Goal: Communication & Community: Answer question/provide support

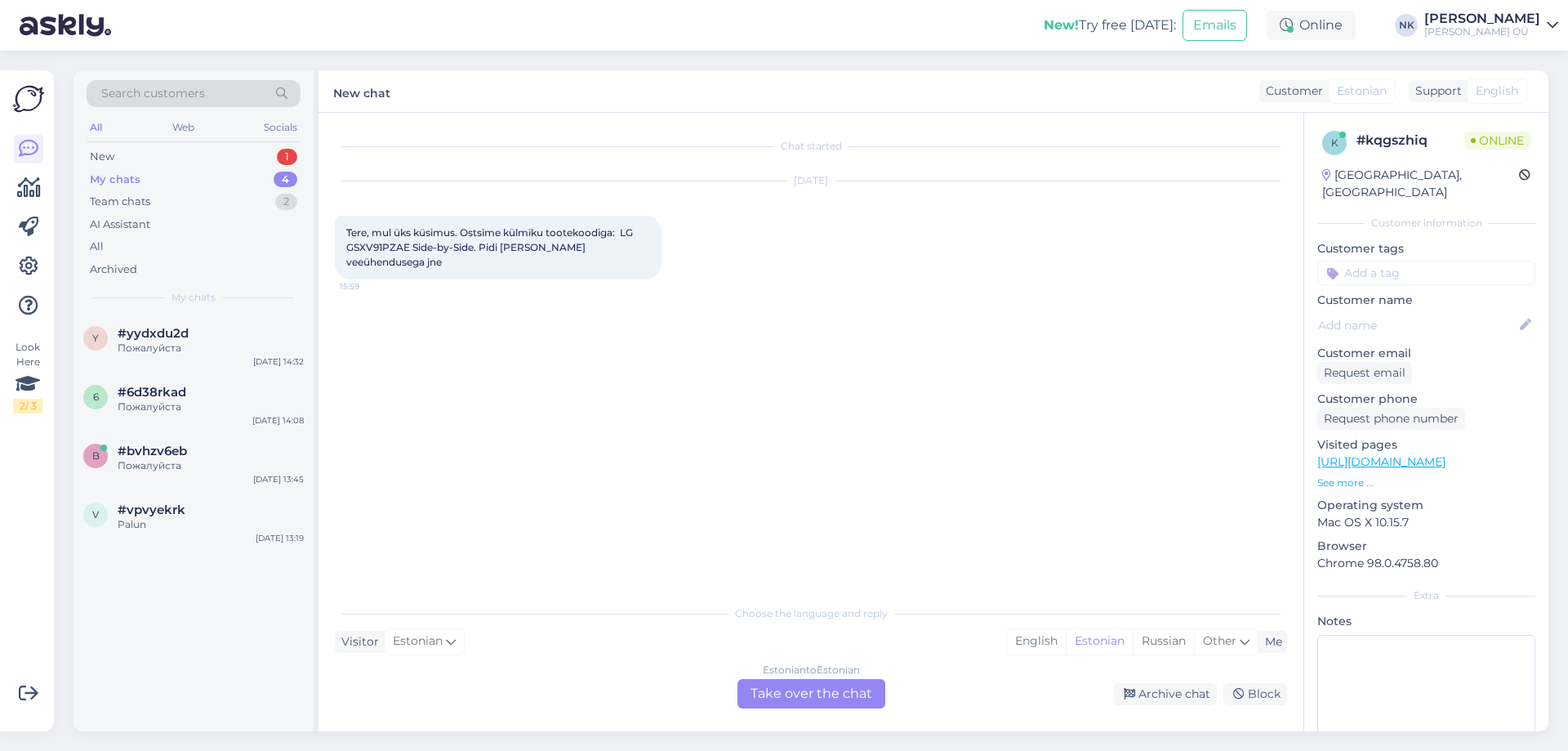
click at [351, 250] on span "Tere, mul üks küsimus. Ostsime külmiku tootekoodiga: LG GSXV91PZAE Side-by-Side…" at bounding box center [490, 247] width 289 height 42
copy span "GSXV91PZAE"
click at [1384, 454] on link "[URL][DOMAIN_NAME]" at bounding box center [1382, 462] width 128 height 15
click at [838, 698] on div "Estonian to Estonian Take over the chat" at bounding box center [811, 693] width 148 height 30
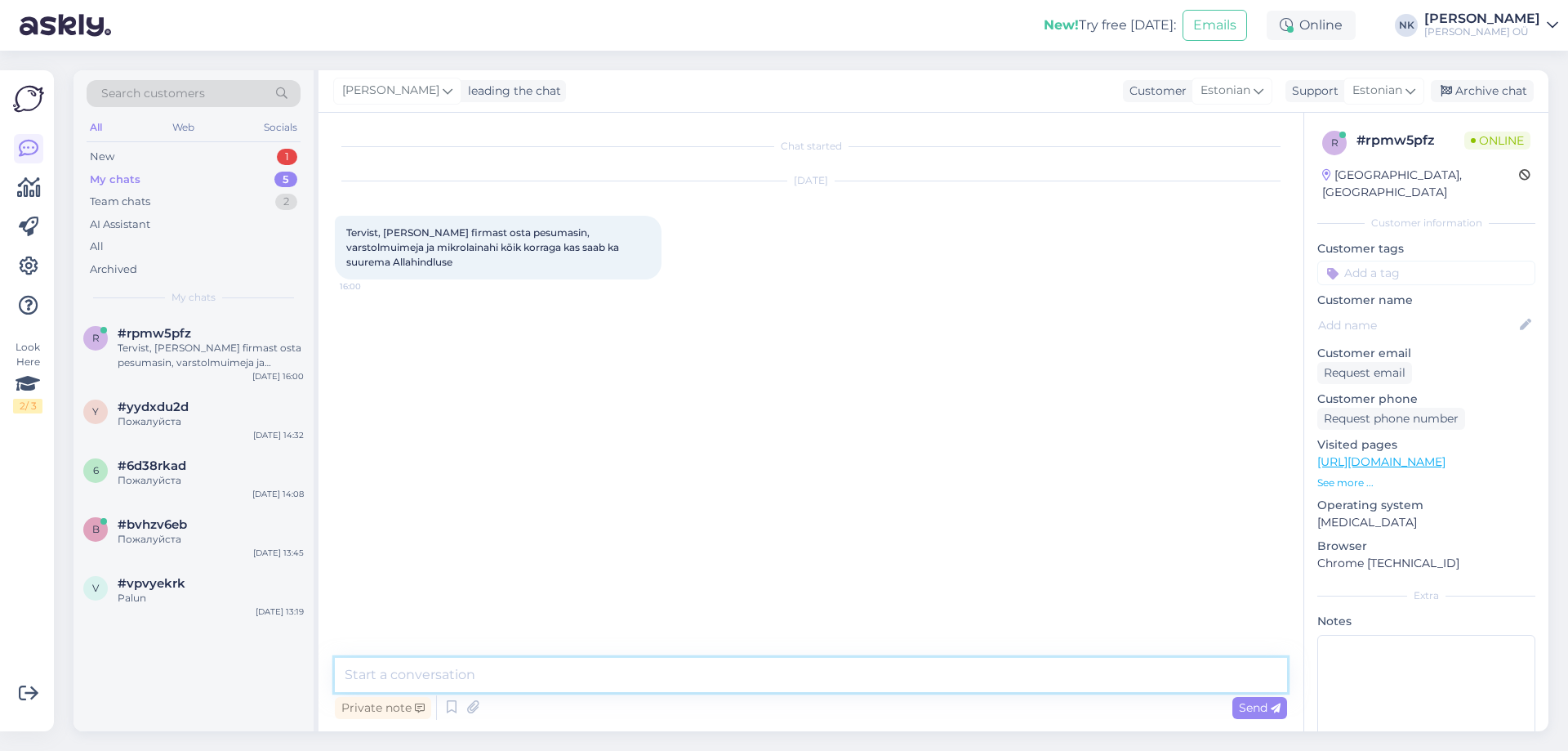
click at [710, 671] on textarea at bounding box center [811, 675] width 952 height 34
click at [682, 671] on textarea "Tere! Ei, paraku me ei paku allahindlust eraldi kolme toote ostu puhul" at bounding box center [811, 675] width 952 height 34
click at [610, 671] on textarea "Tere! Ei, paraku me ei paku allahindlust eraldi kolme erineva toote ostu puhul" at bounding box center [811, 675] width 952 height 34
type textarea "Tere! Ei, paraku me ei paku allahindlust kolme erineva toote ostu puhul"
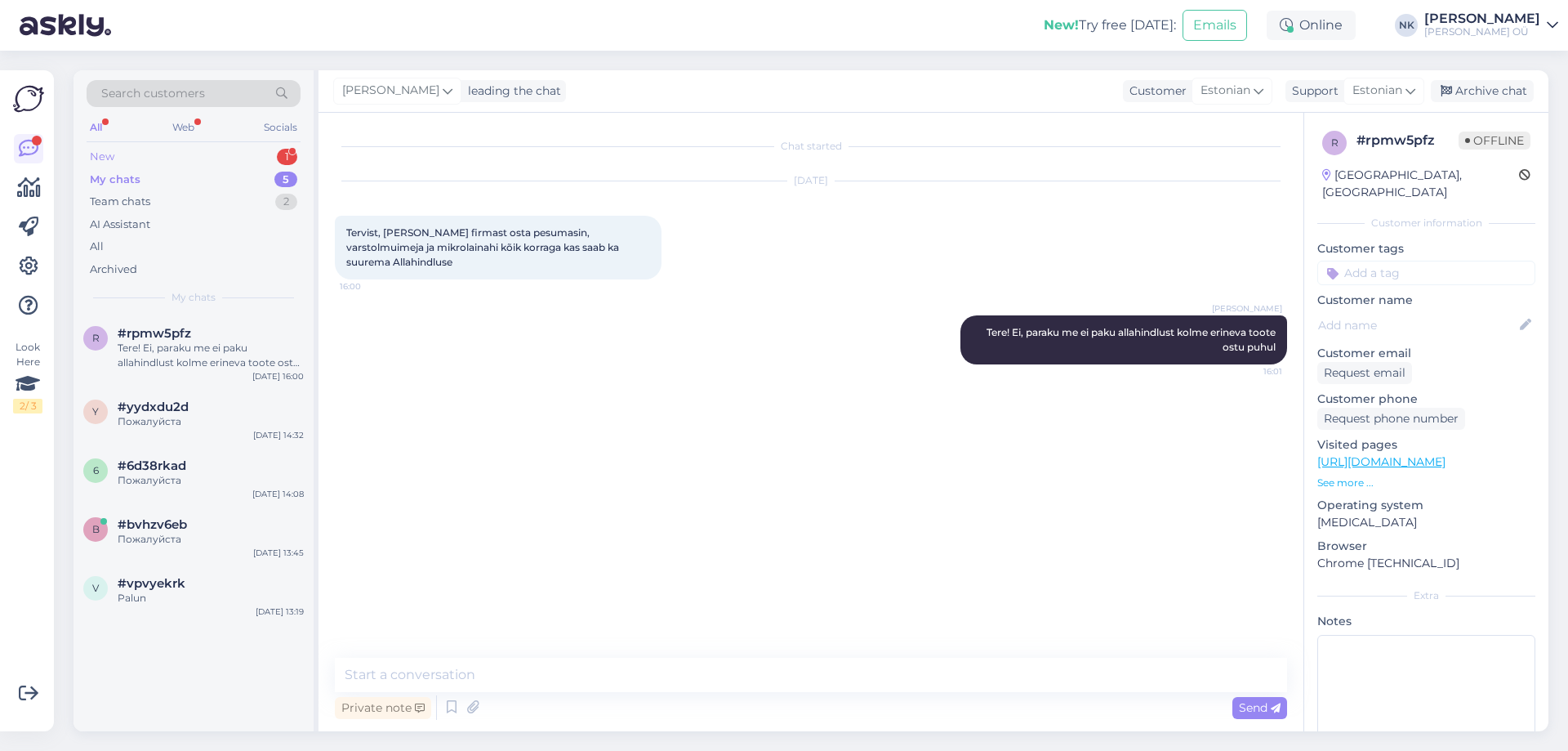
click at [232, 147] on div "New 1" at bounding box center [194, 156] width 214 height 23
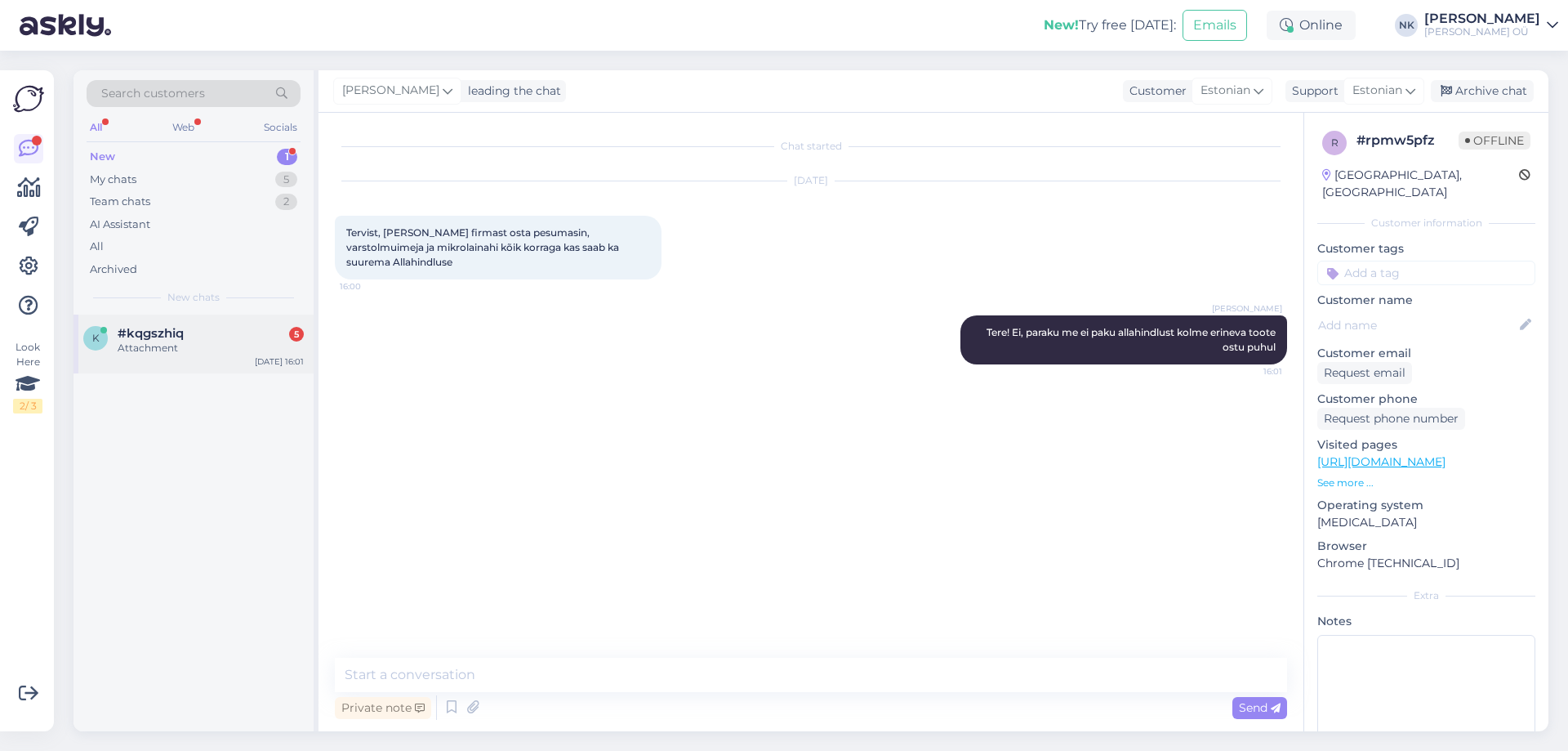
click at [199, 352] on div "Attachment" at bounding box center [210, 348] width 186 height 15
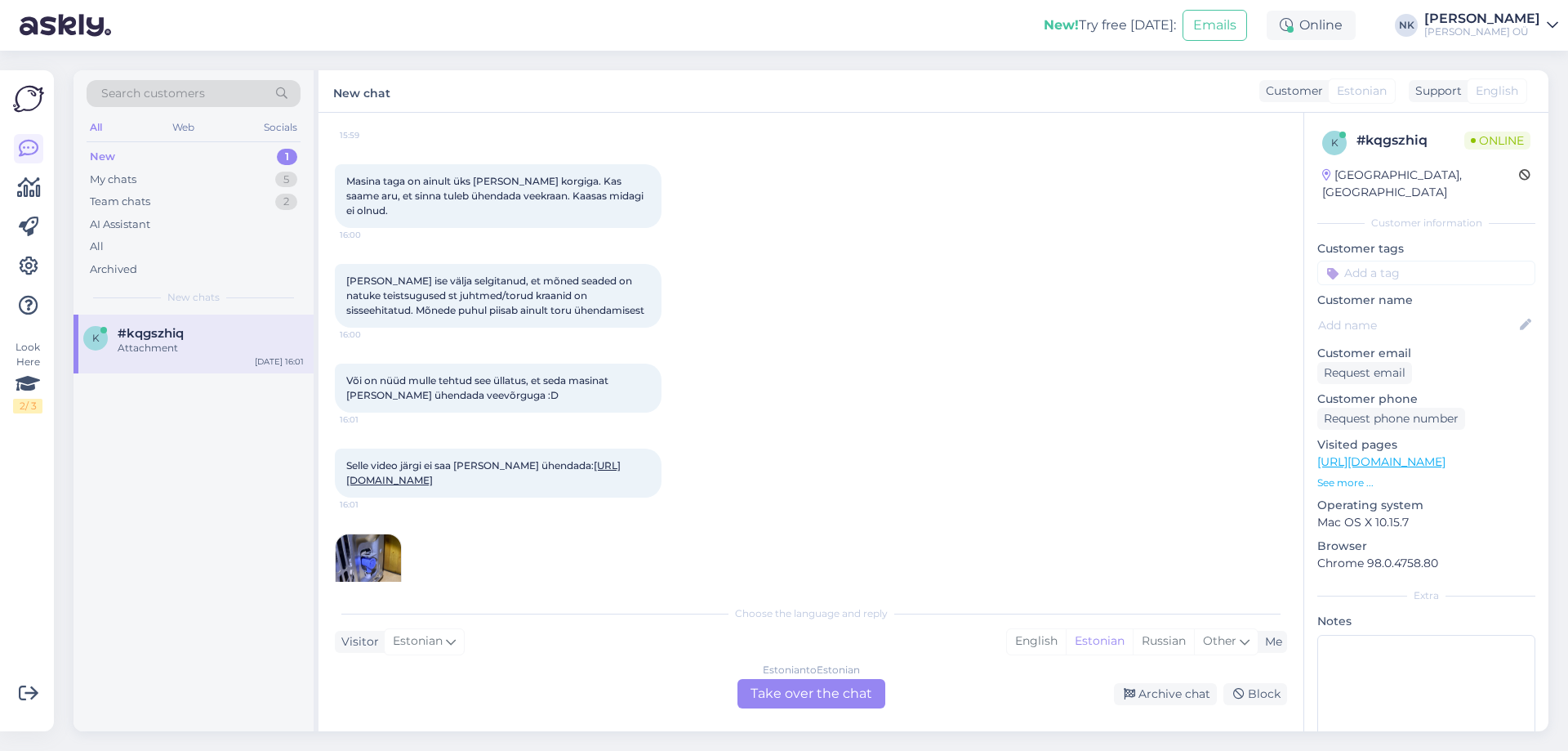
scroll to position [188, 0]
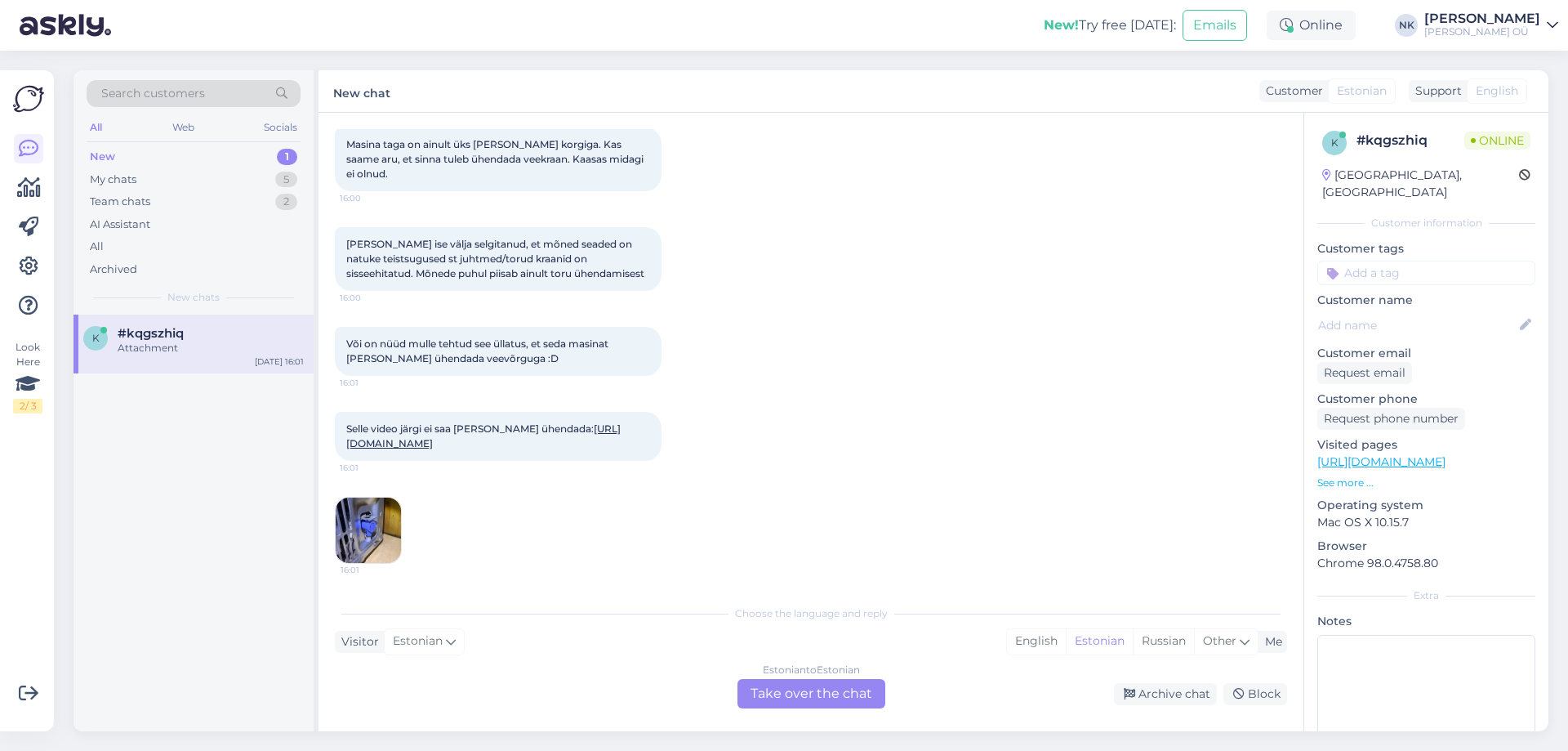
click at [369, 543] on img at bounding box center [369, 530] width 65 height 65
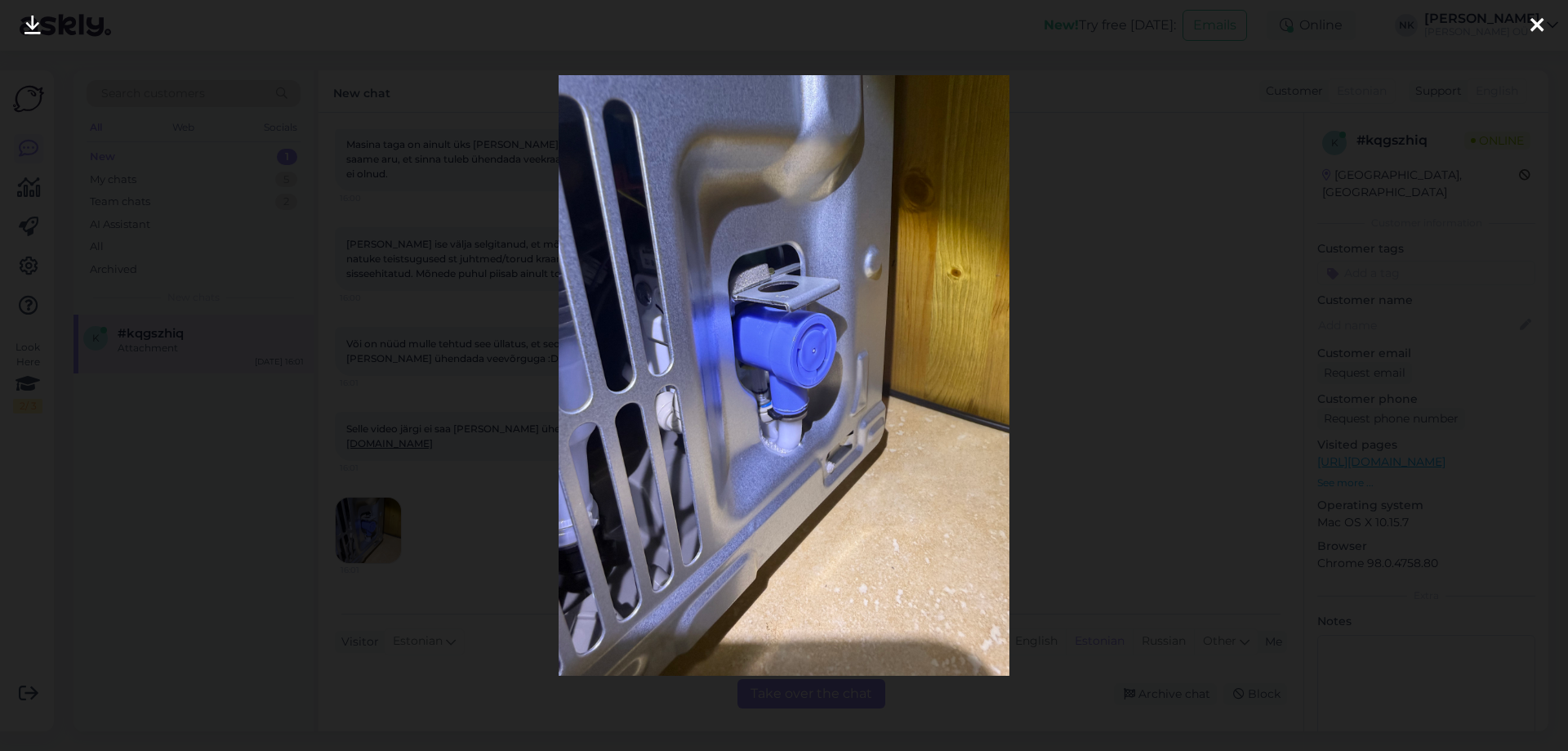
click at [1118, 299] on div at bounding box center [784, 375] width 1568 height 751
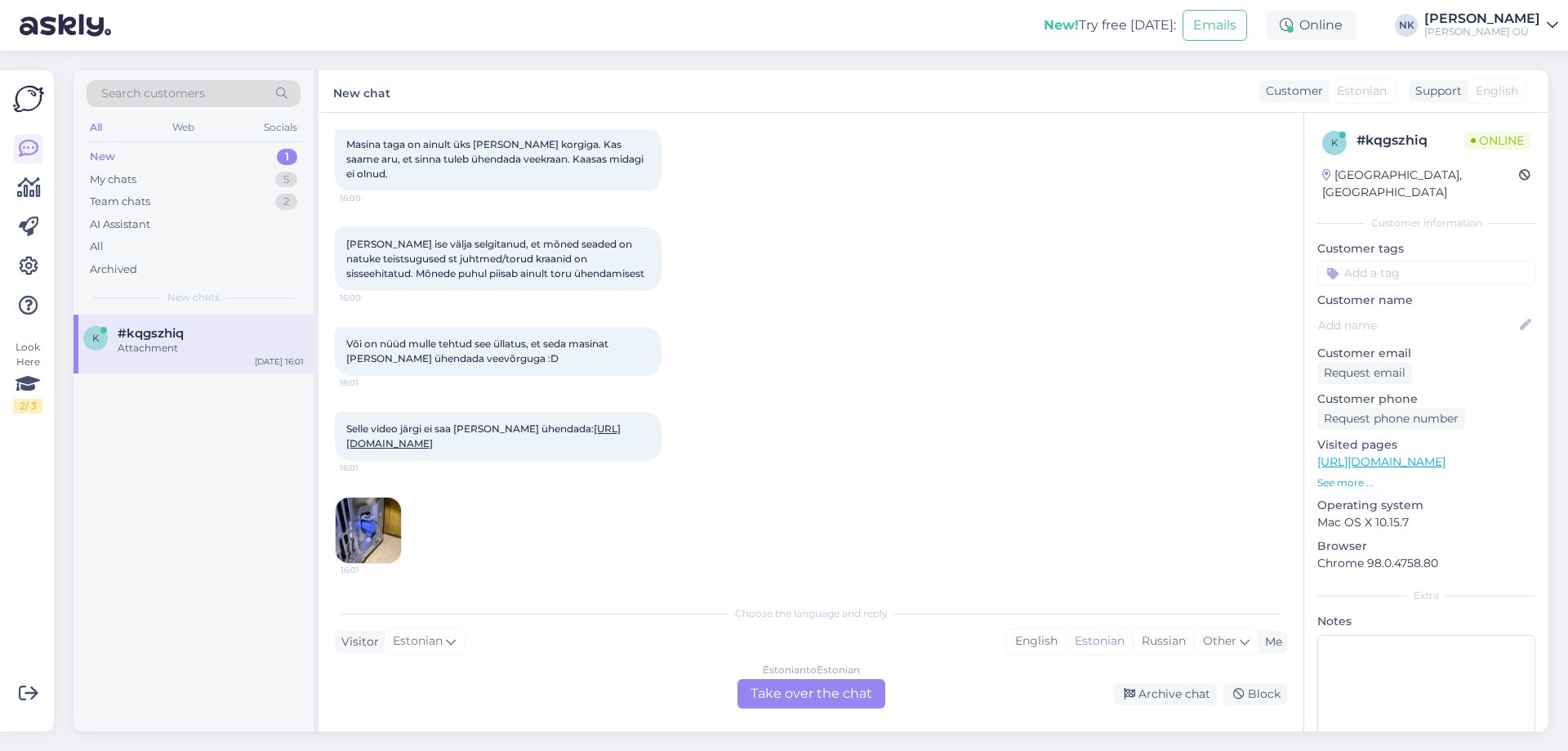
click at [833, 703] on div "Estonian to Estonian Take over the chat" at bounding box center [811, 693] width 148 height 30
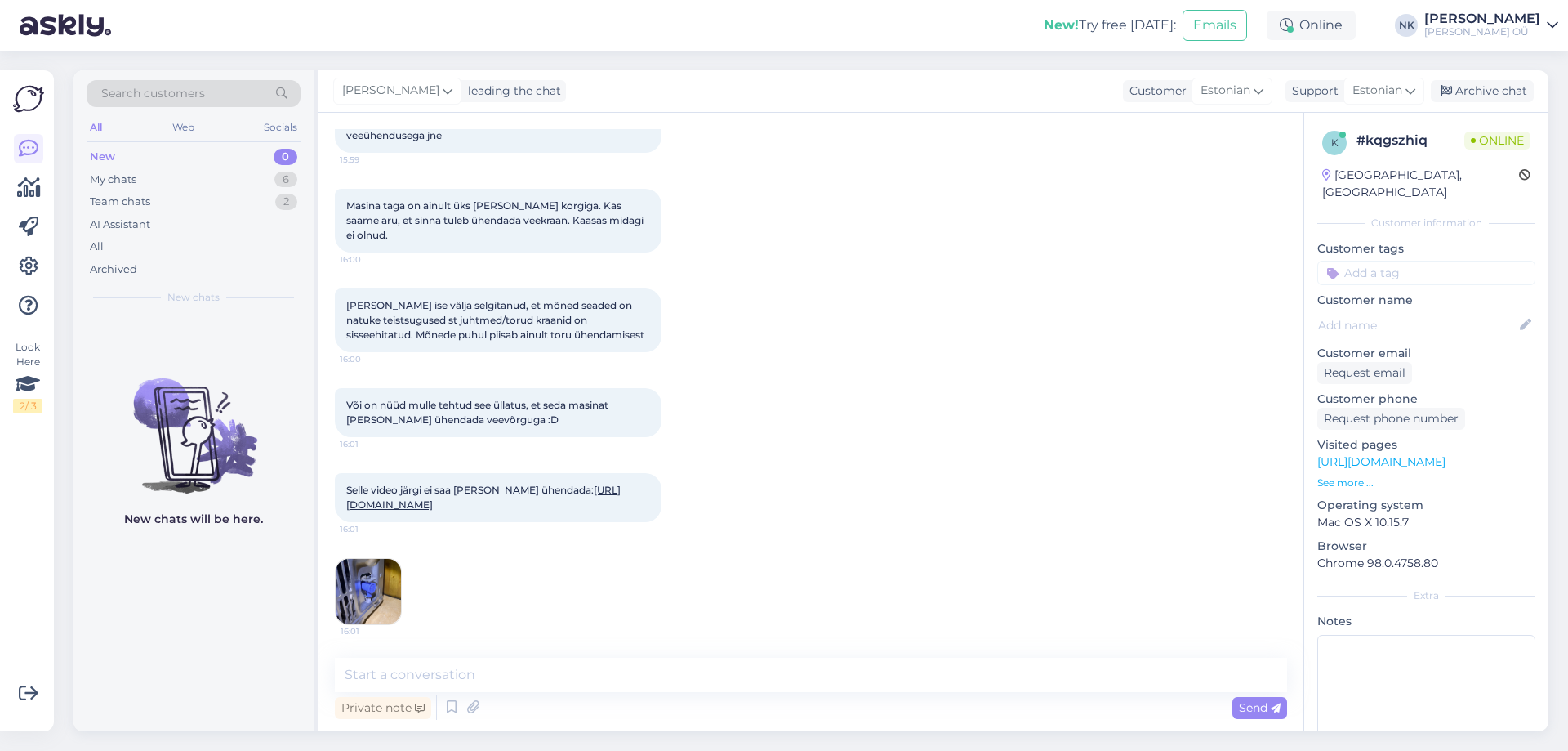
click at [603, 653] on div "Chat started [DATE] Tere, mul üks küsimus. Ostsime külmiku tootekoodiga: LG GSX…" at bounding box center [811, 422] width 985 height 618
click at [596, 677] on textarea at bounding box center [811, 675] width 952 height 34
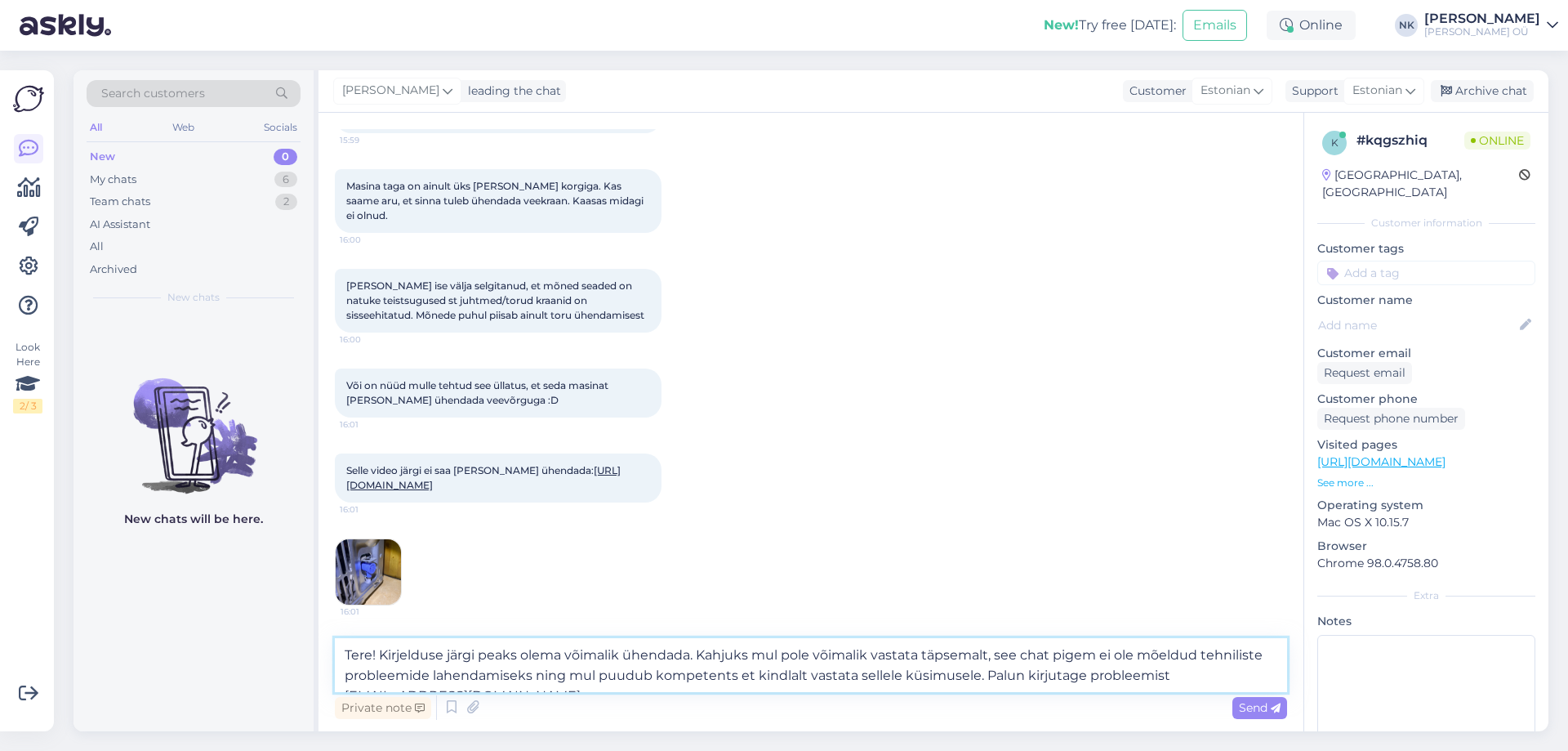
scroll to position [167, 0]
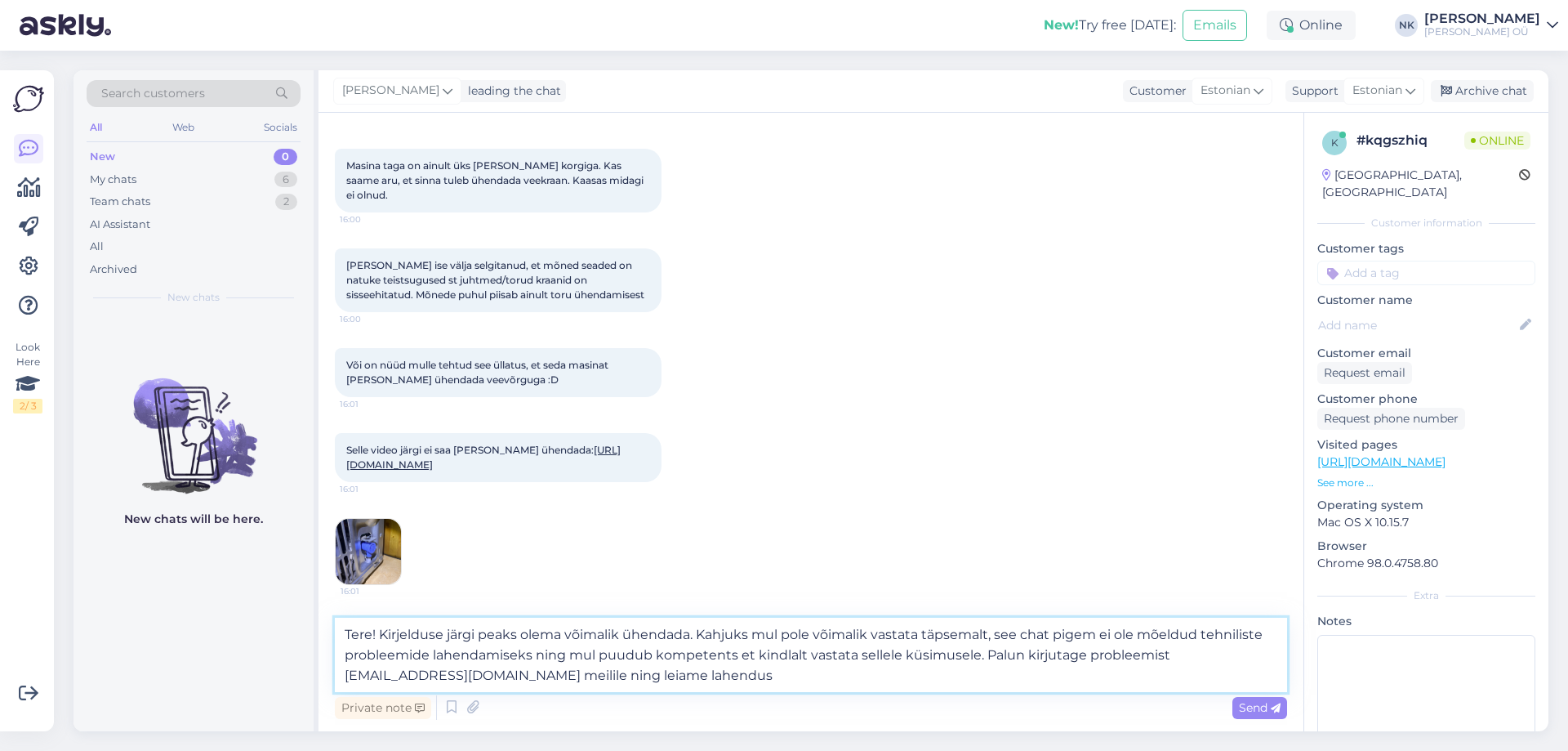
type textarea "Tere! Kirjelduse järgi peaks olema võimalik ühendada. Kahjuks mul pole võimalik…"
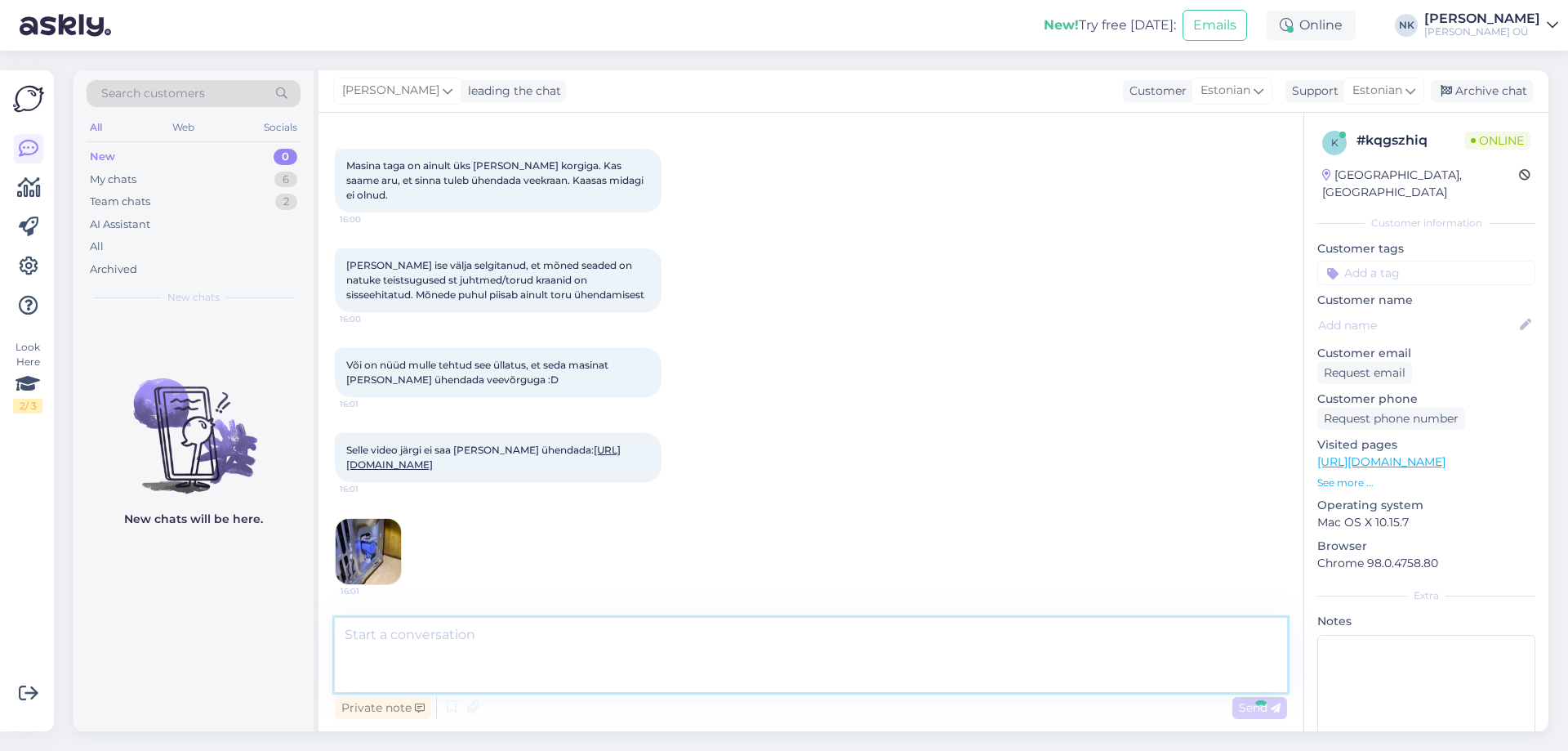
scroll to position [271, 0]
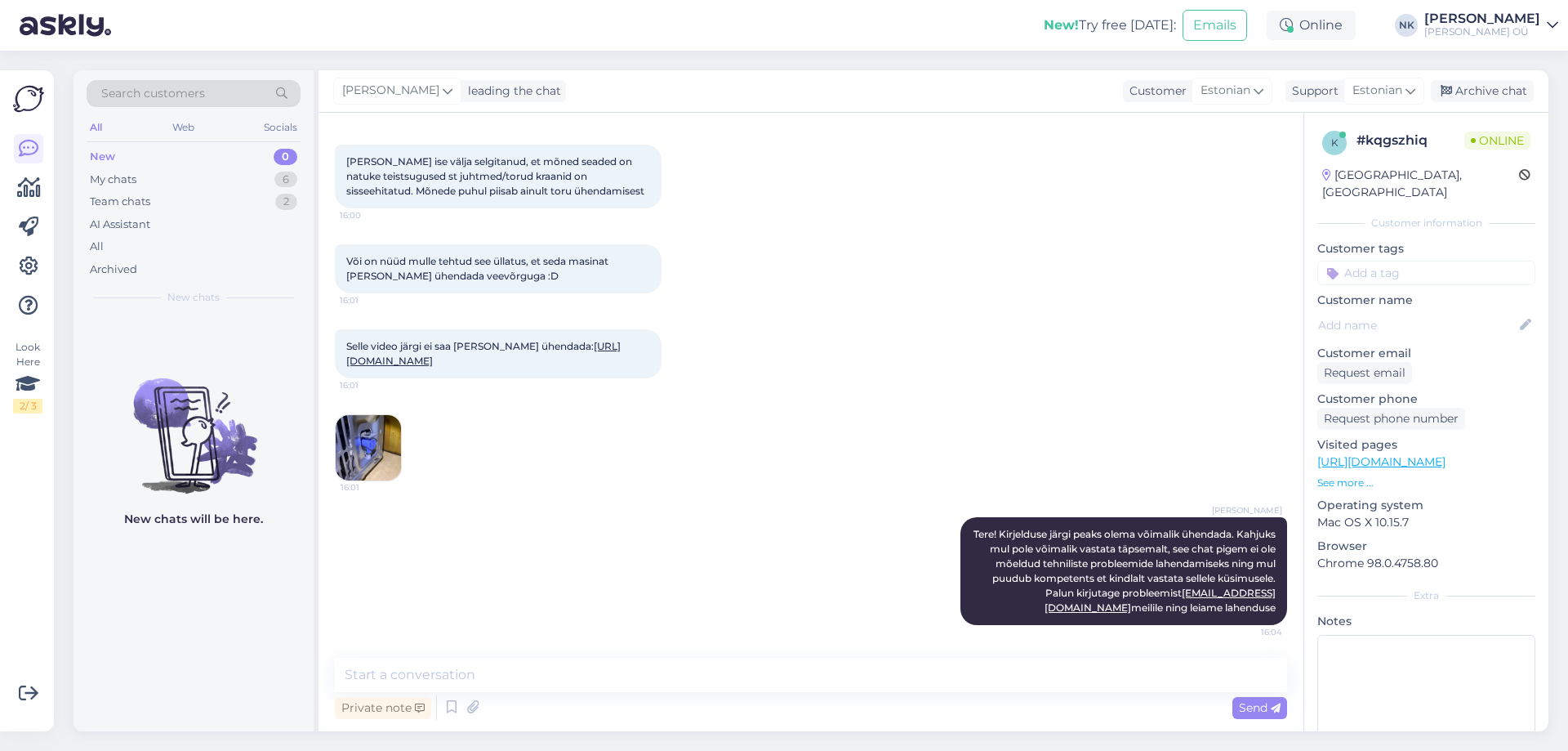
drag, startPoint x: 1083, startPoint y: 203, endPoint x: 793, endPoint y: 227, distance: 291.0
click at [1083, 203] on div "[PERSON_NAME] ise välja selgitanud, et mõned seaded on natuke teistsugused st j…" at bounding box center [811, 176] width 952 height 100
click at [206, 186] on div "My chats 6" at bounding box center [194, 180] width 214 height 23
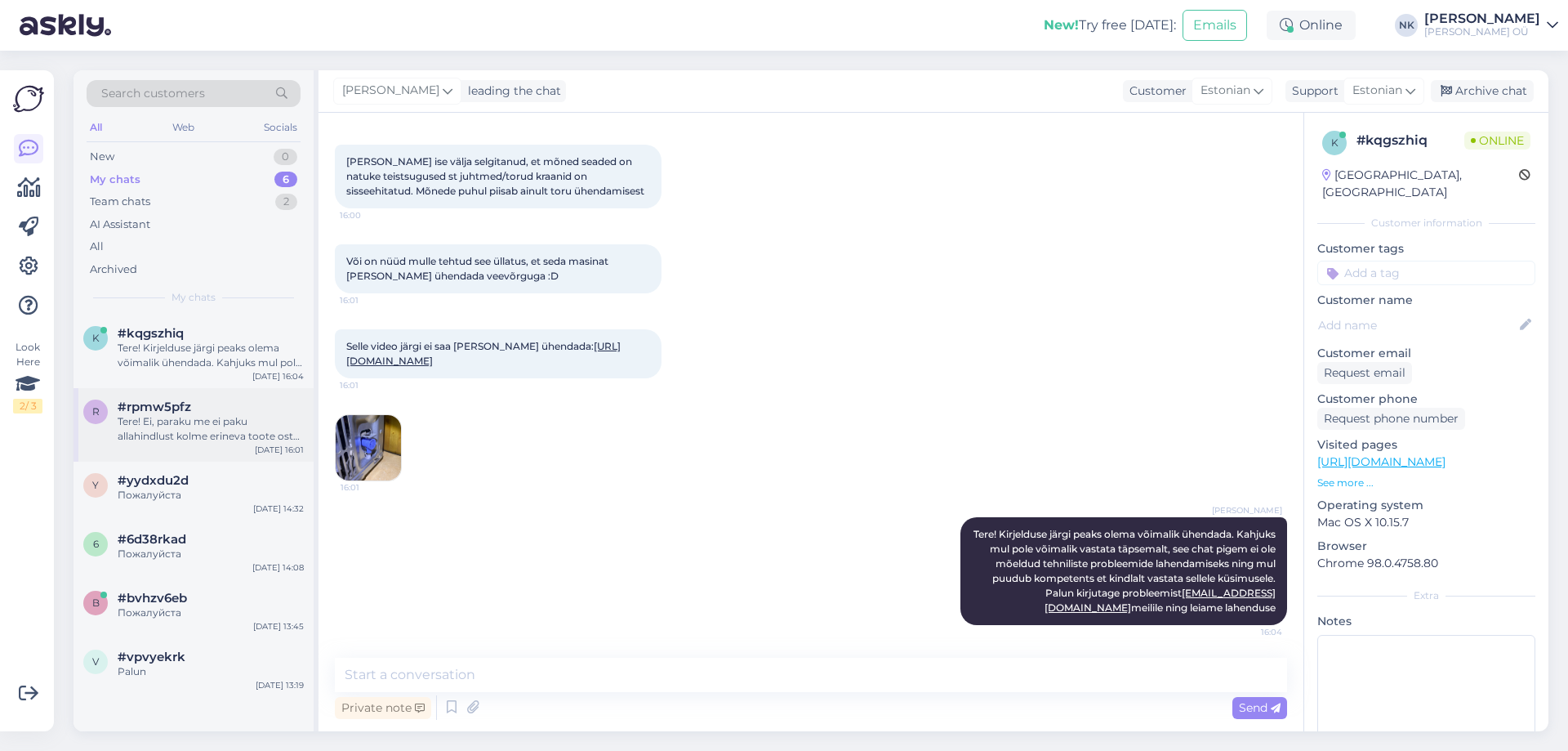
click at [235, 416] on div "Tere! Ei, paraku me ei paku allahindlust kolme erineva toote ostu puhul" at bounding box center [210, 429] width 186 height 30
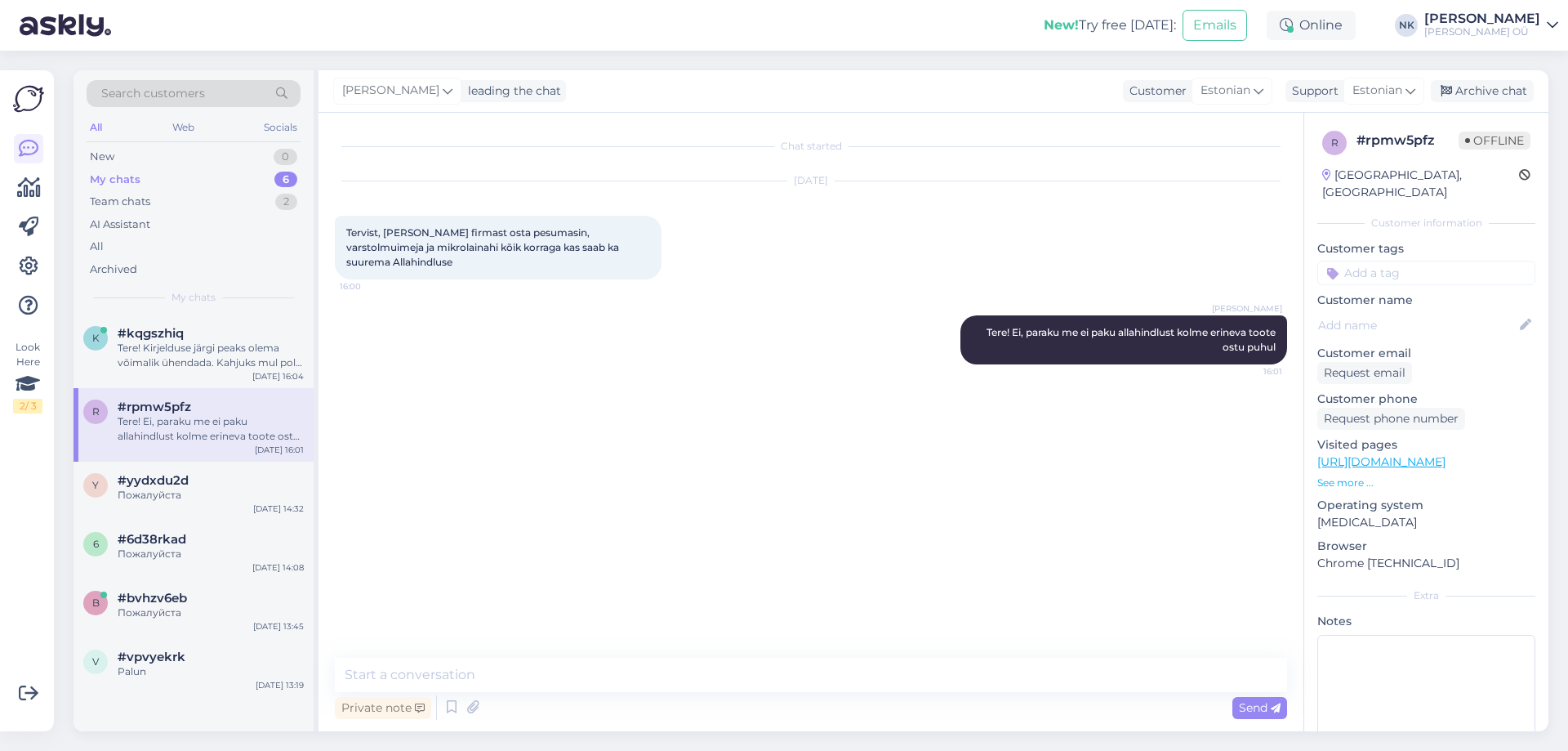
scroll to position [0, 0]
click at [1086, 468] on div "Chat started [DATE] Tervist, [PERSON_NAME] firmast osta pesumasin, varstolmuime…" at bounding box center [818, 386] width 967 height 514
drag, startPoint x: 346, startPoint y: 229, endPoint x: 648, endPoint y: 244, distance: 302.4
click at [648, 244] on div "Tervist, [PERSON_NAME] firmast osta pesumasin, varstolmuimeja ja mikrolainahi k…" at bounding box center [498, 248] width 327 height 63
copy span "Tervist, [PERSON_NAME] firmast osta pesumasin, varstolmuimeja ja mikrolainahi k…"
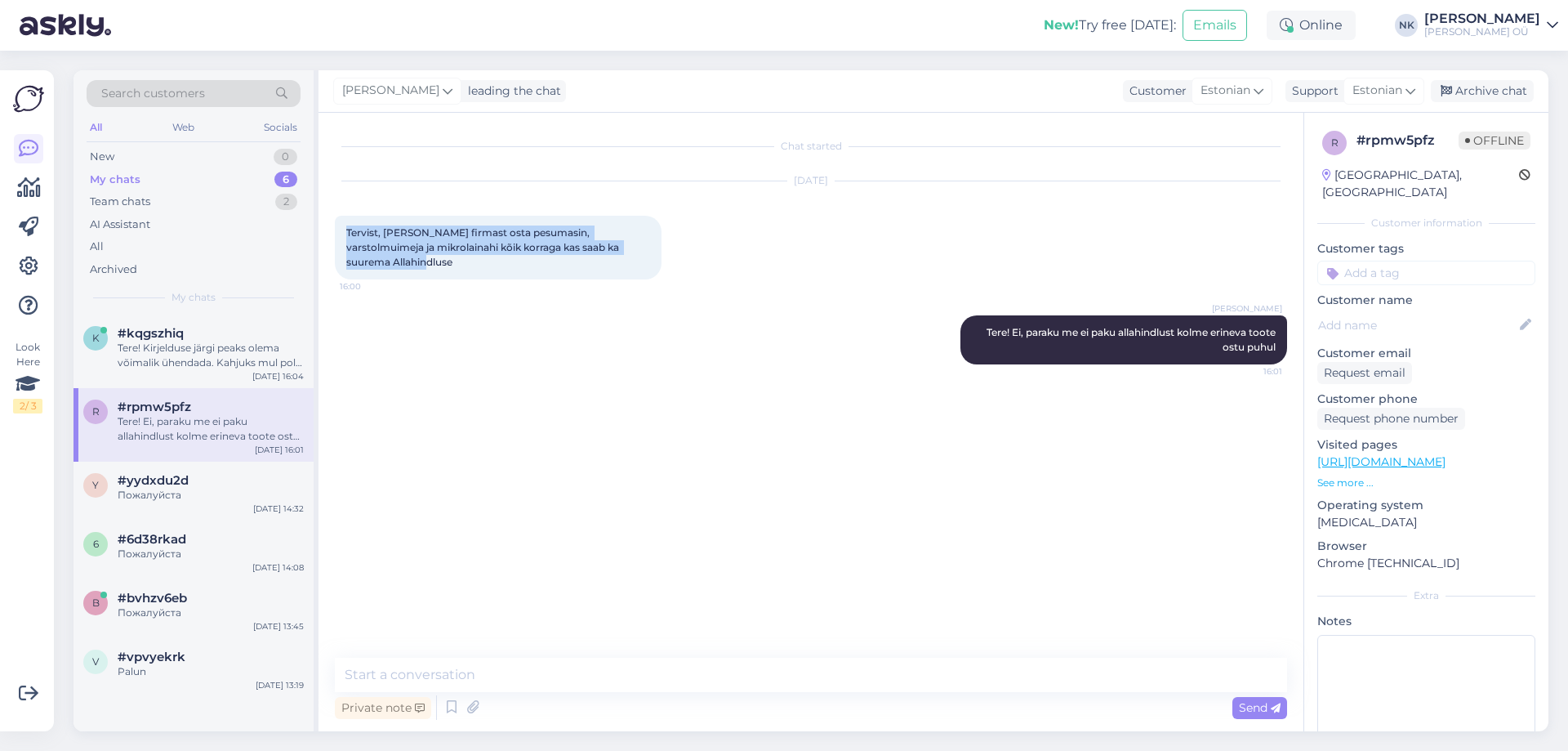
click at [680, 230] on div "[DATE] Tervist, [PERSON_NAME] firmast osta pesumasin, varstolmuimeja ja mikrola…" at bounding box center [811, 231] width 952 height 134
click at [1076, 435] on div "Chat started [DATE] Tervist, [PERSON_NAME] firmast osta pesumasin, varstolmuime…" at bounding box center [818, 386] width 967 height 514
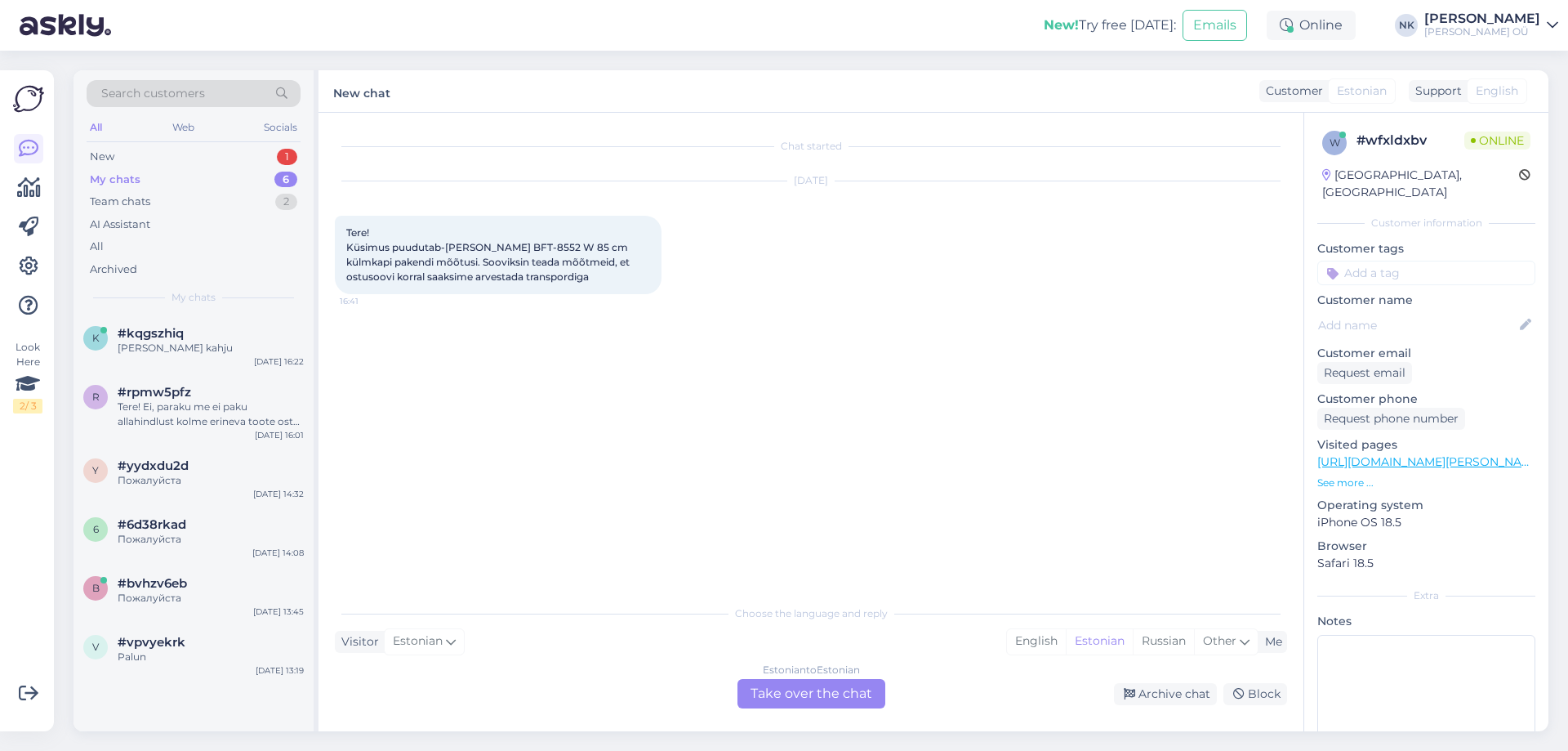
click at [1355, 476] on p "See more ..." at bounding box center [1427, 483] width 218 height 15
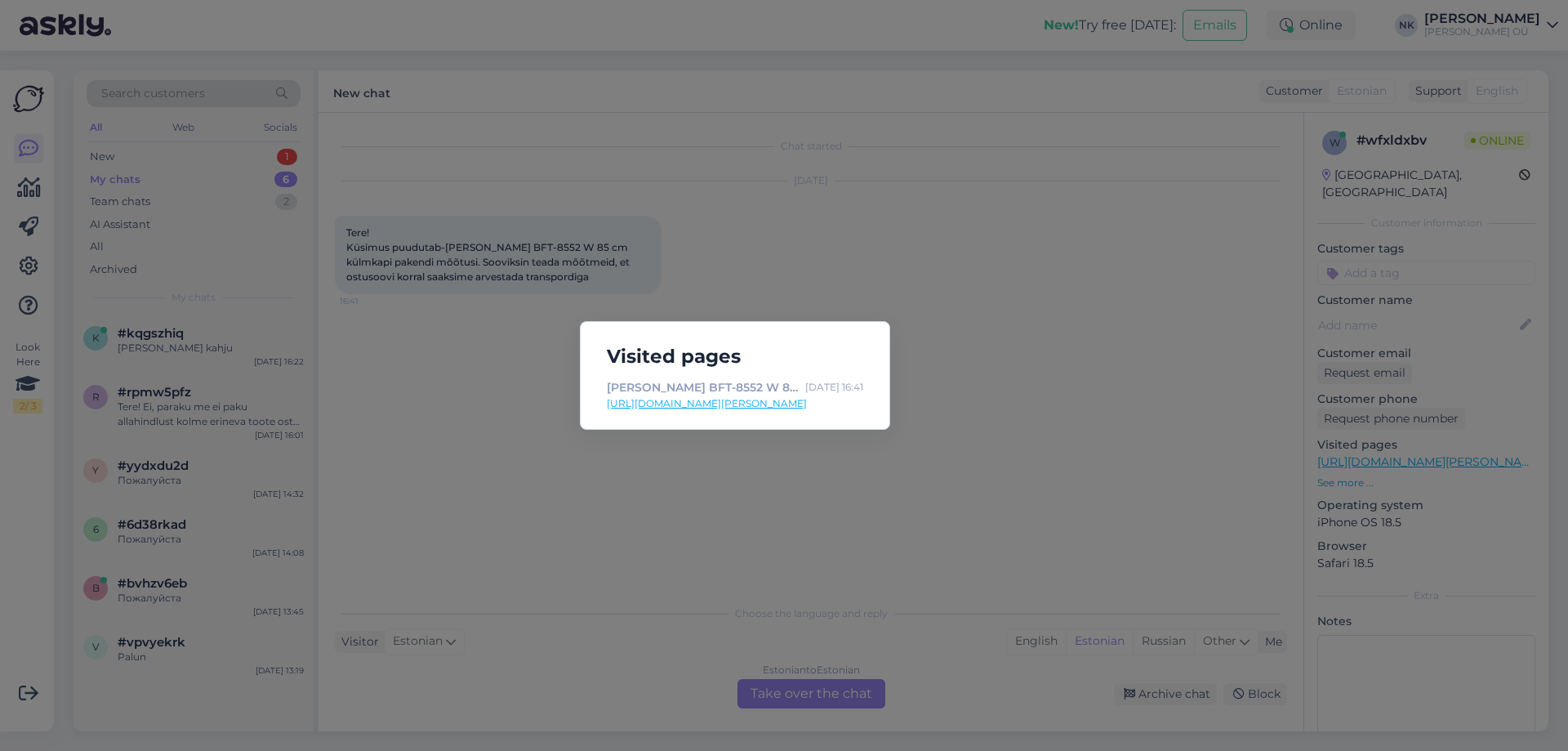
click at [1259, 420] on div "Visited pages [PERSON_NAME] BFT-8552 W 85 cm [DATE] 16:41 [URL][DOMAIN_NAME][PE…" at bounding box center [784, 375] width 1568 height 751
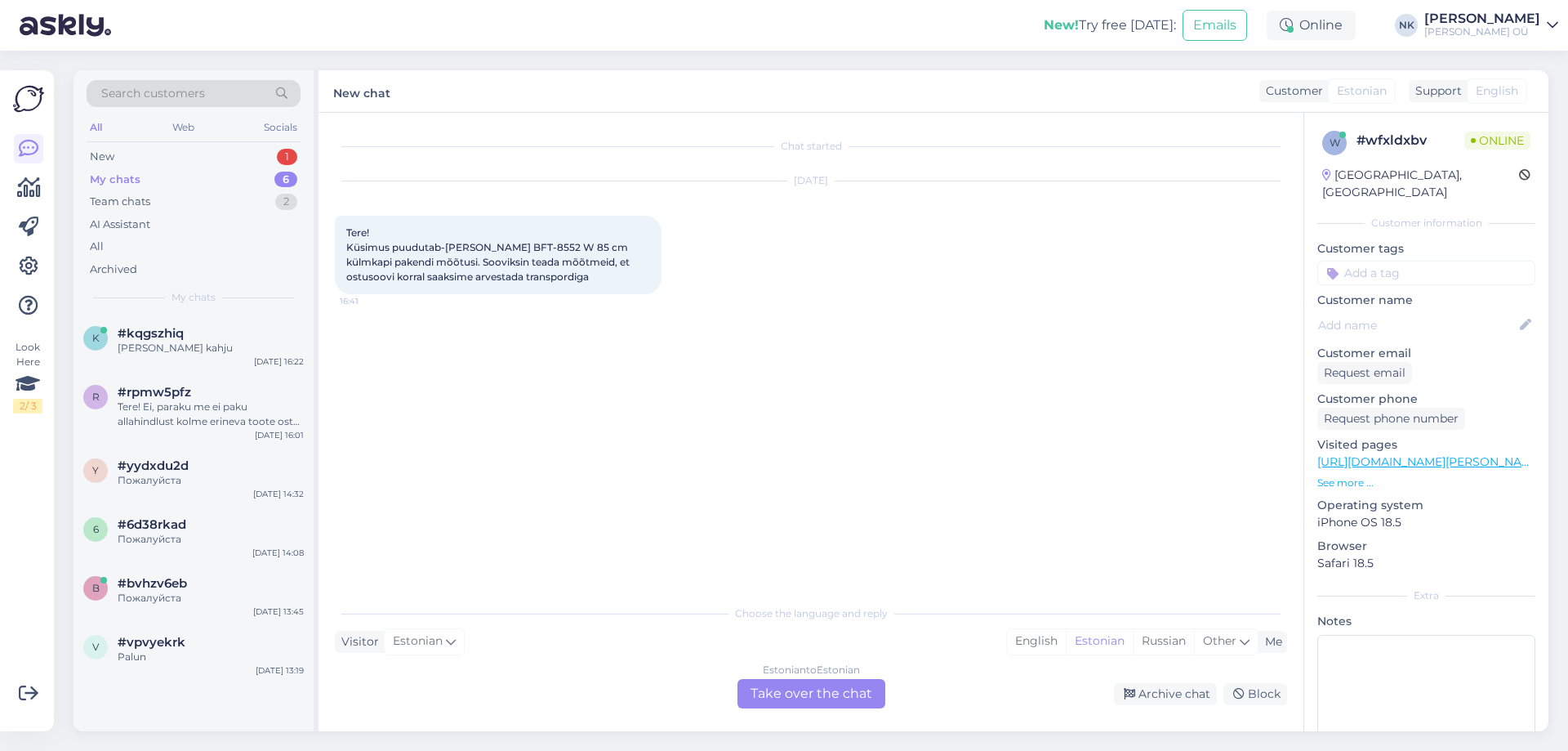
click at [1361, 454] on link "[URL][DOMAIN_NAME][PERSON_NAME]" at bounding box center [1430, 462] width 225 height 15
click at [769, 698] on div "Estonian to Estonian Take over the chat" at bounding box center [811, 693] width 148 height 30
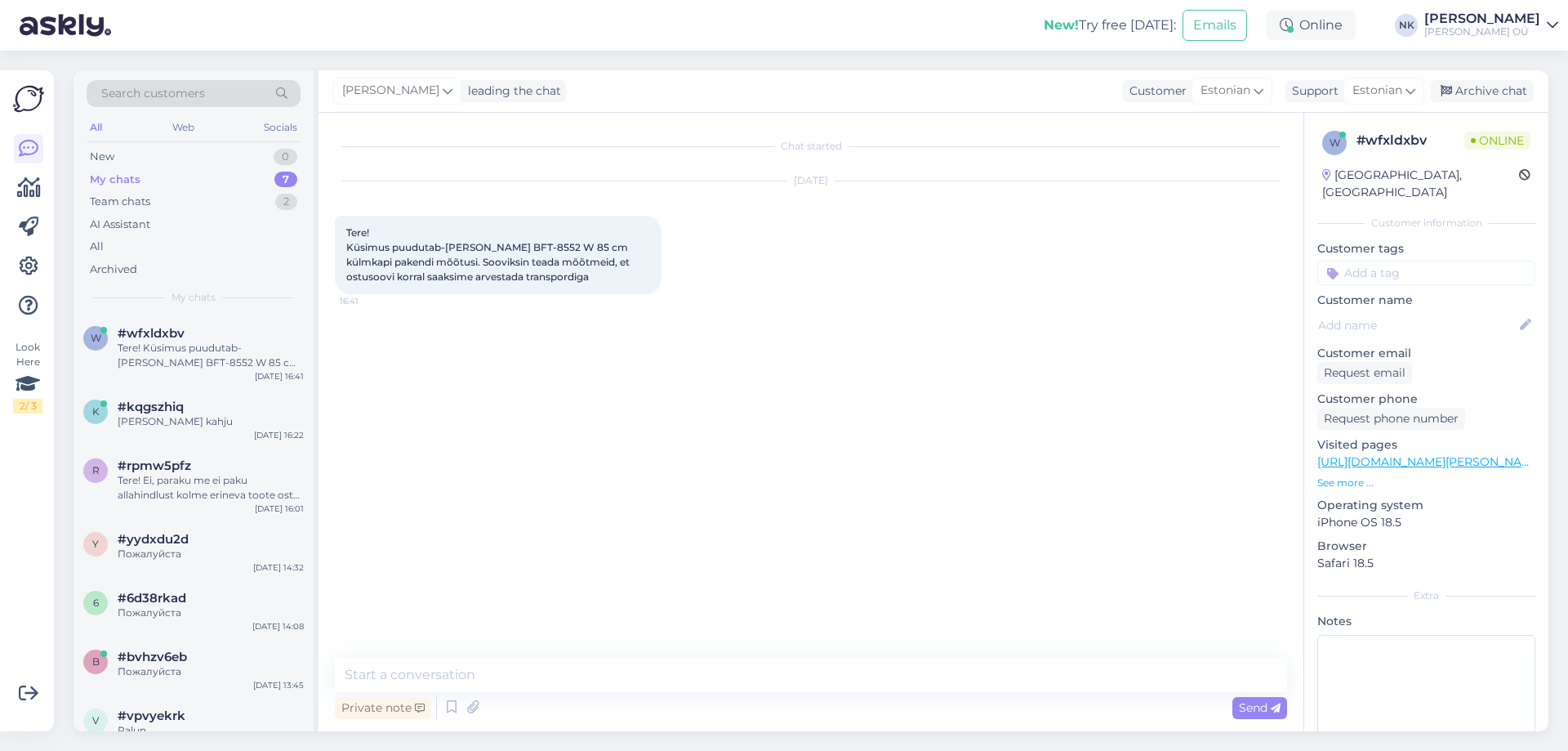
click at [720, 685] on textarea at bounding box center [811, 675] width 952 height 34
type textarea "Tere! Üks hetk, uurin"
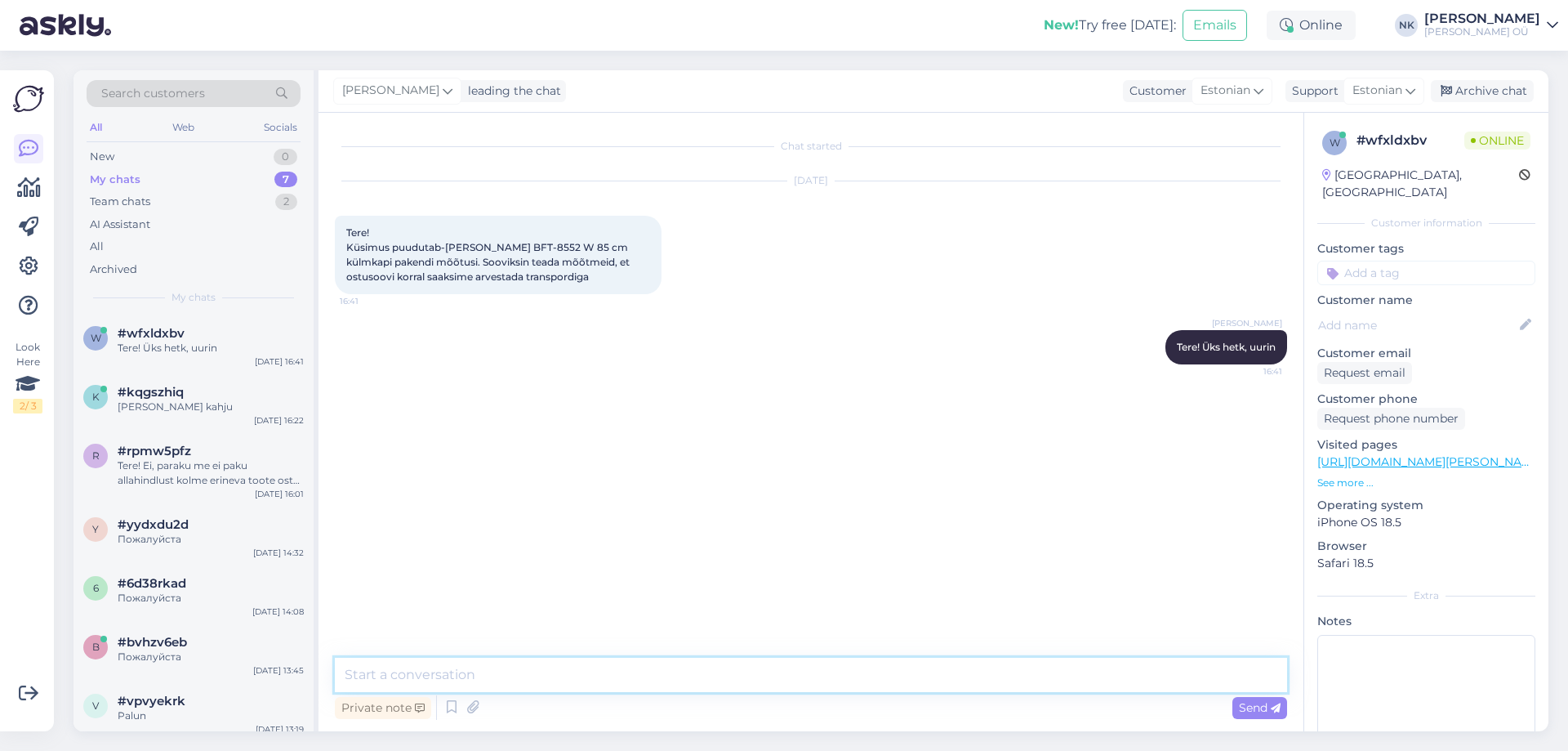
click at [707, 664] on textarea at bounding box center [811, 675] width 952 height 34
click at [1434, 454] on link "[URL][DOMAIN_NAME][PERSON_NAME]" at bounding box center [1430, 462] width 225 height 15
click at [938, 678] on textarea "Kahjuks pakendi [PERSON_NAME] ole avalikult saadaval, soovitan [PERSON_NAME] üh…" at bounding box center [811, 675] width 952 height 34
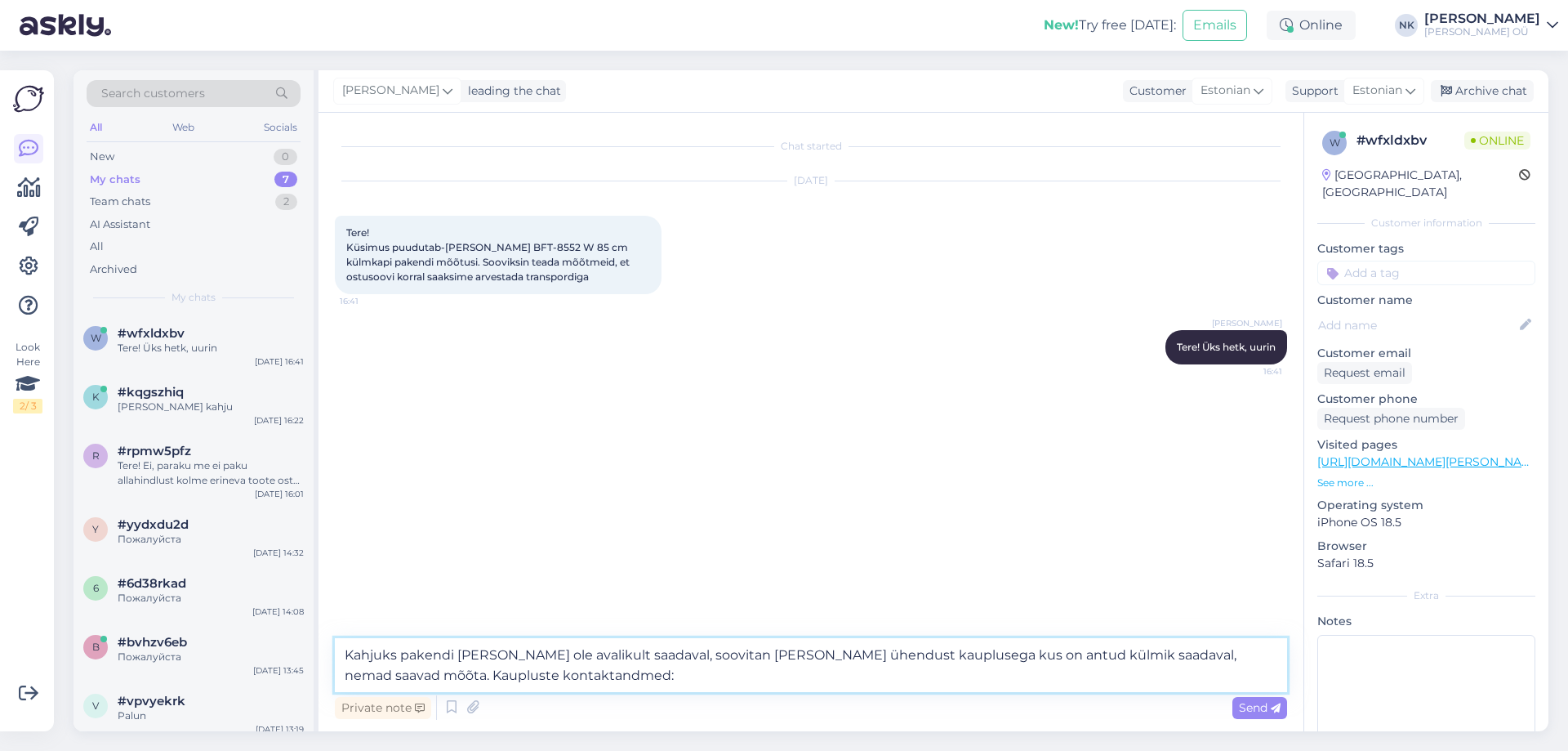
paste textarea "[URL][DOMAIN_NAME]"
type textarea "Kahjuks pakendi [PERSON_NAME] ole avalikult saadaval, soovitan [PERSON_NAME] üh…"
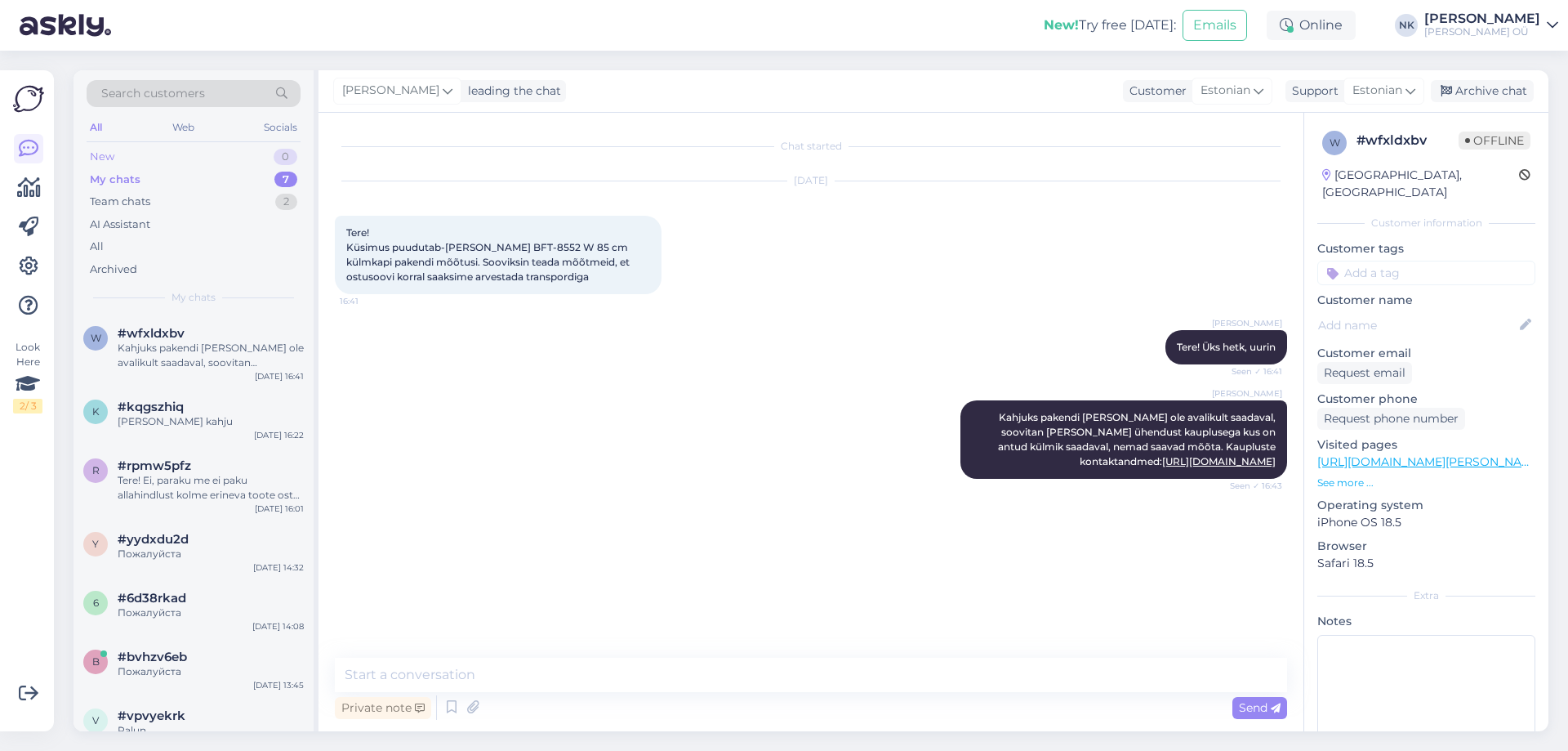
click at [260, 164] on div "New 0" at bounding box center [194, 156] width 214 height 23
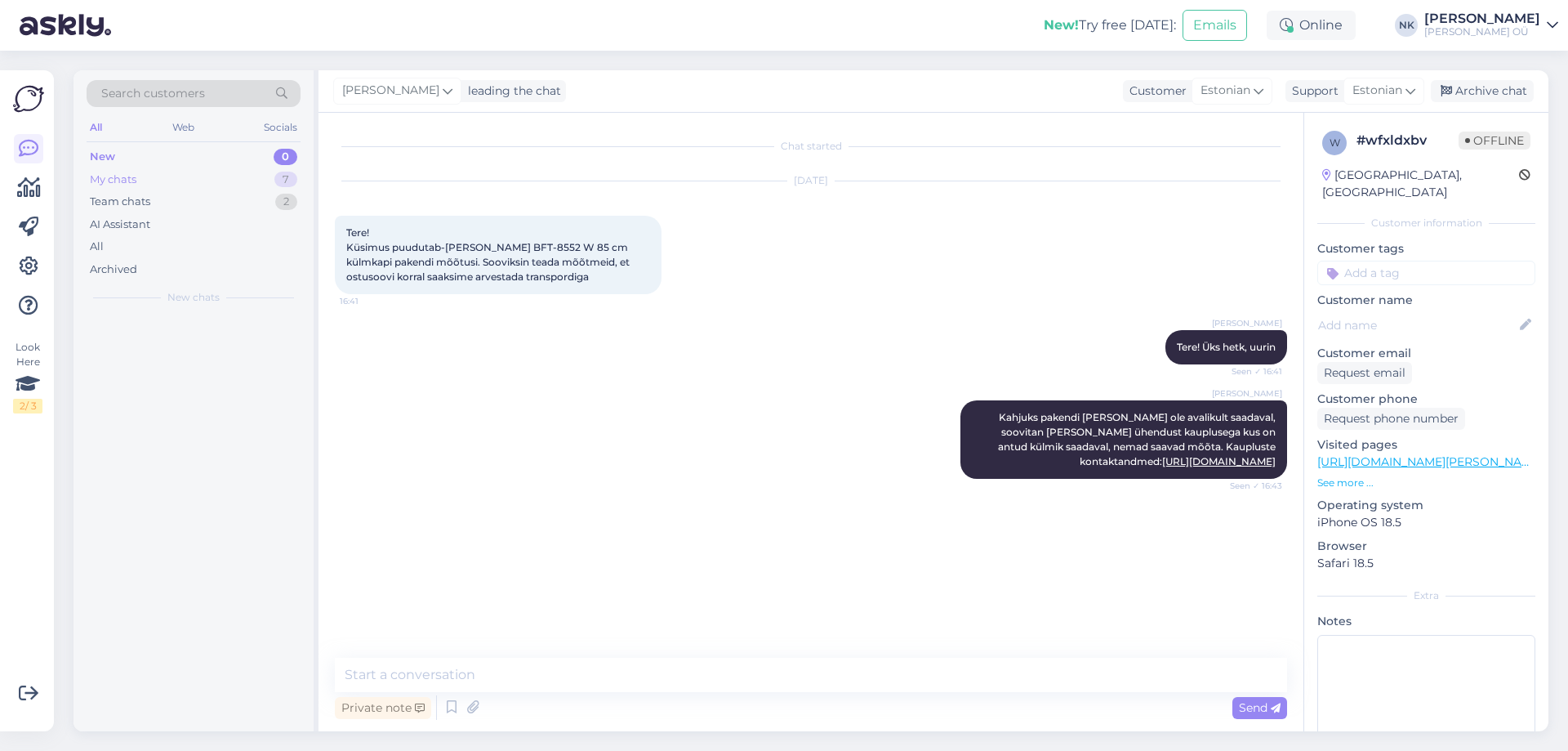
drag, startPoint x: 248, startPoint y: 157, endPoint x: 239, endPoint y: 170, distance: 15.8
click at [247, 157] on div "New 0" at bounding box center [194, 156] width 214 height 23
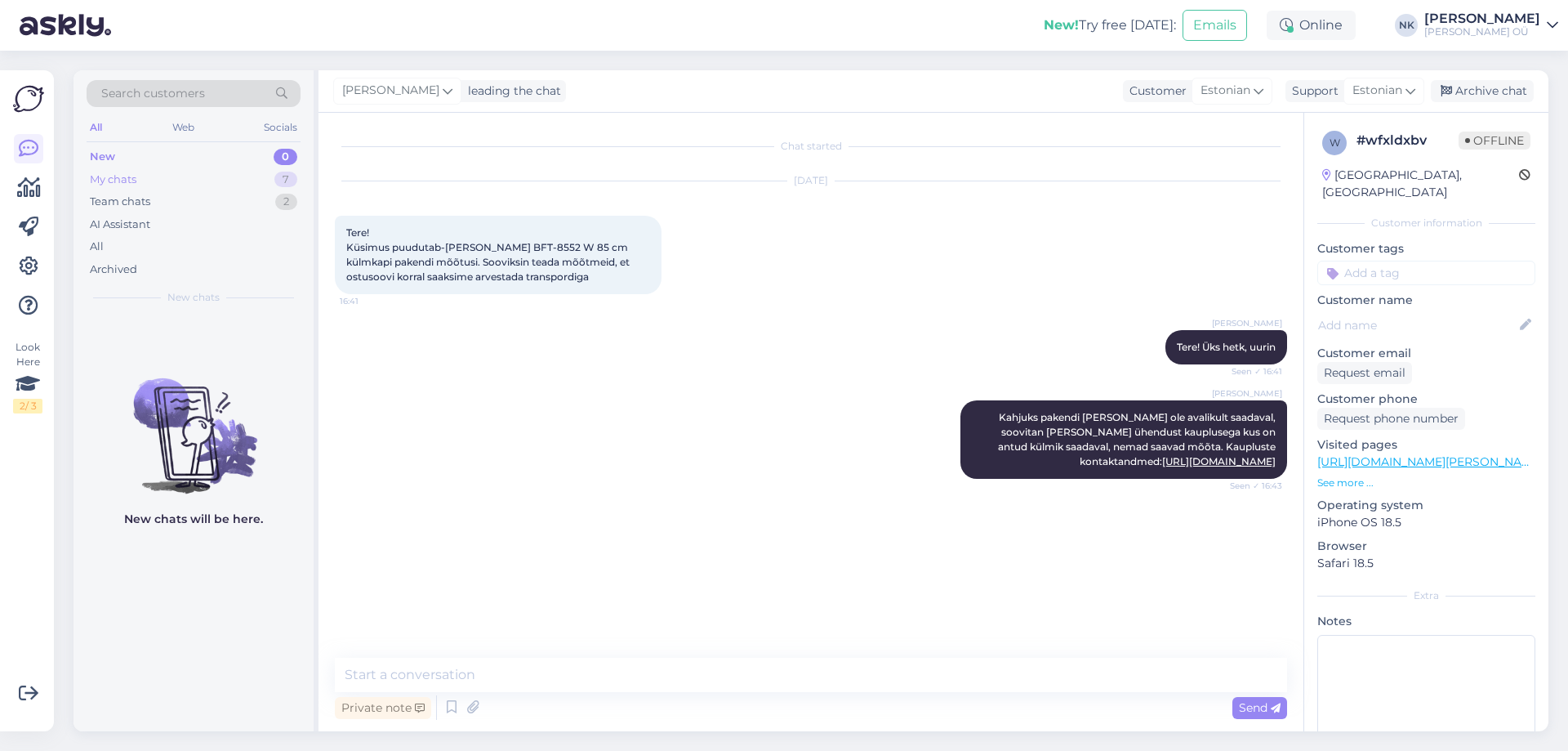
click at [238, 173] on div "My chats 7" at bounding box center [194, 180] width 214 height 23
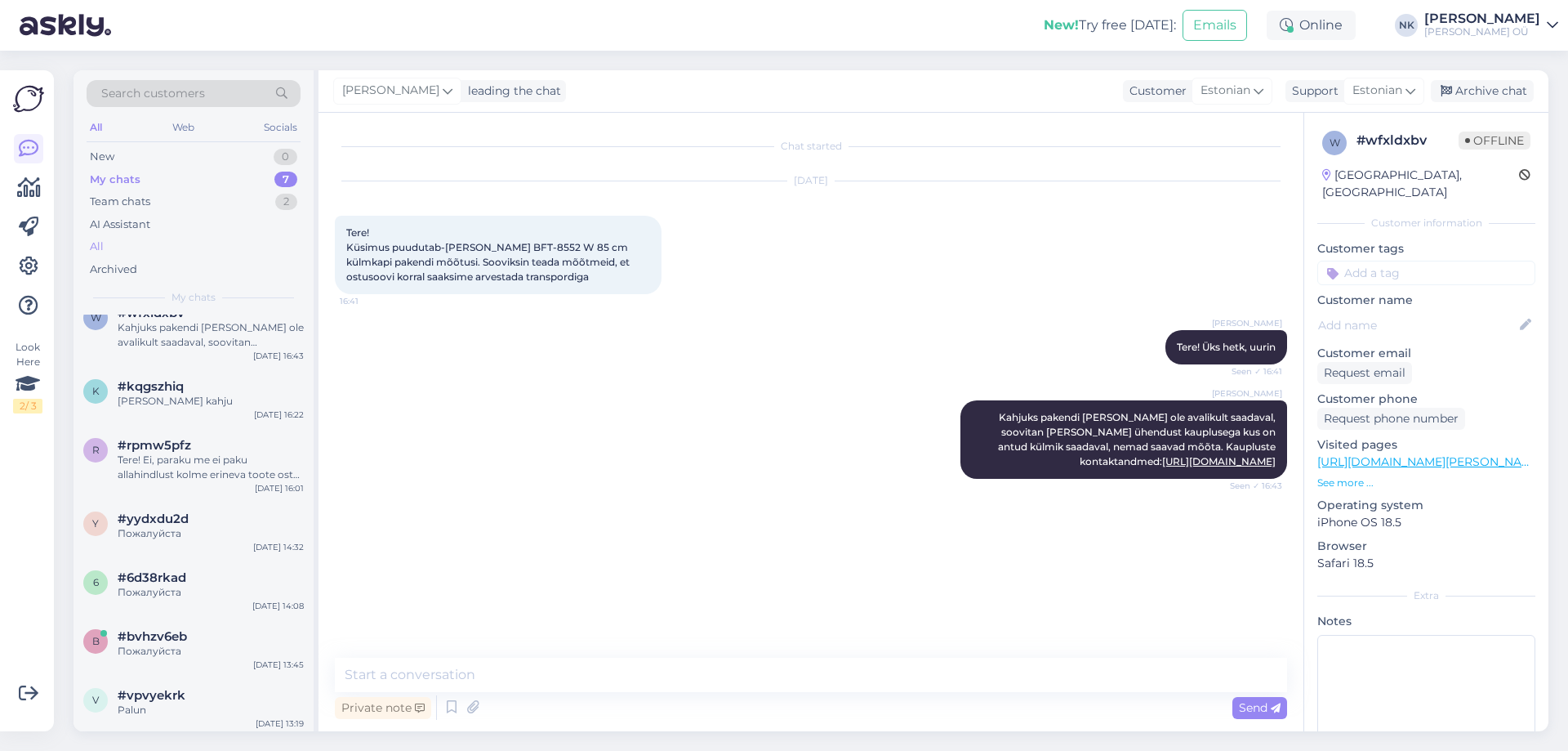
scroll to position [24, 0]
click at [226, 206] on div "Team chats 2" at bounding box center [194, 202] width 214 height 23
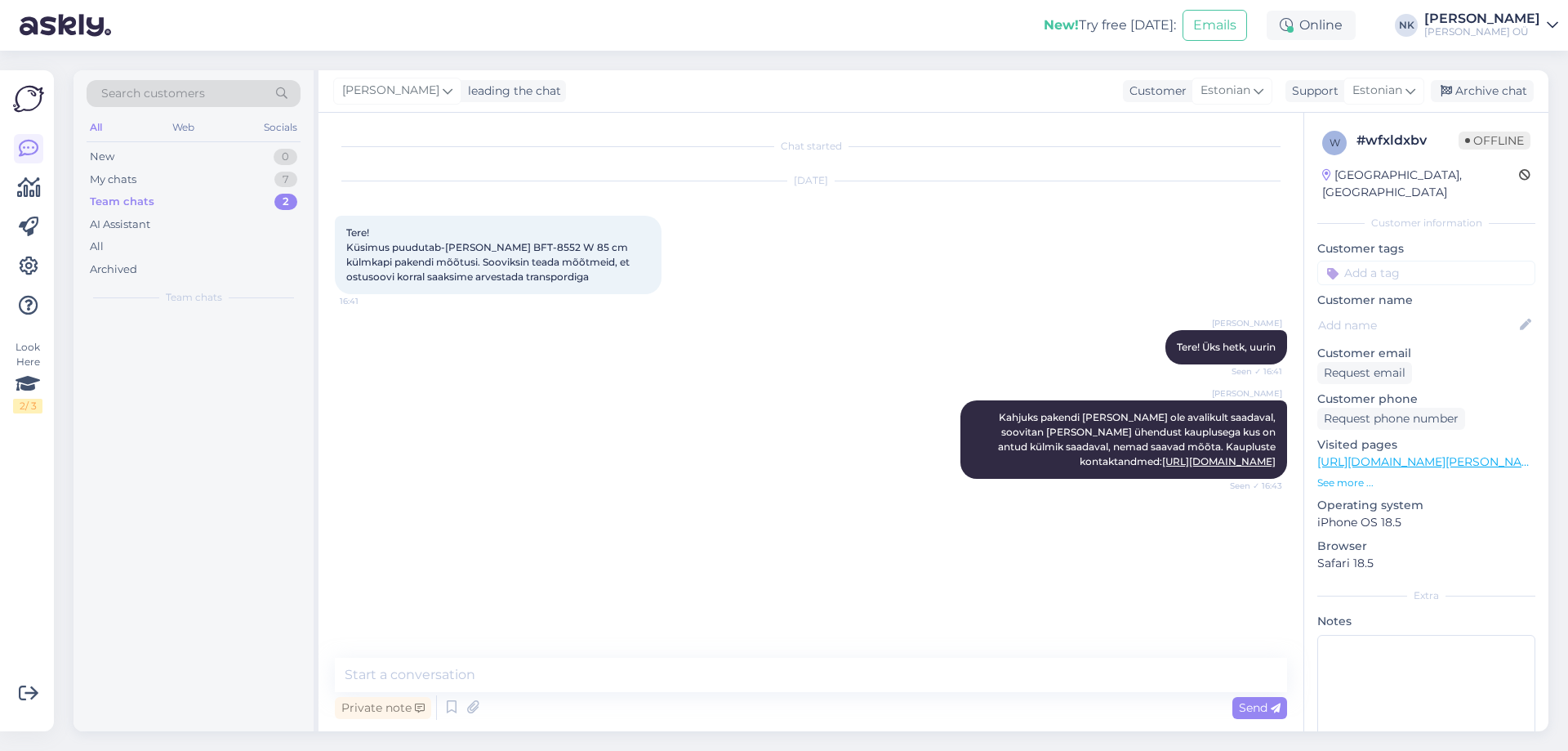
scroll to position [0, 0]
click at [187, 426] on div "o #orfmk6bn ei soovi aitäh tahtsin aidata lihtsalt:) [DATE] 13:39" at bounding box center [194, 402] width 240 height 59
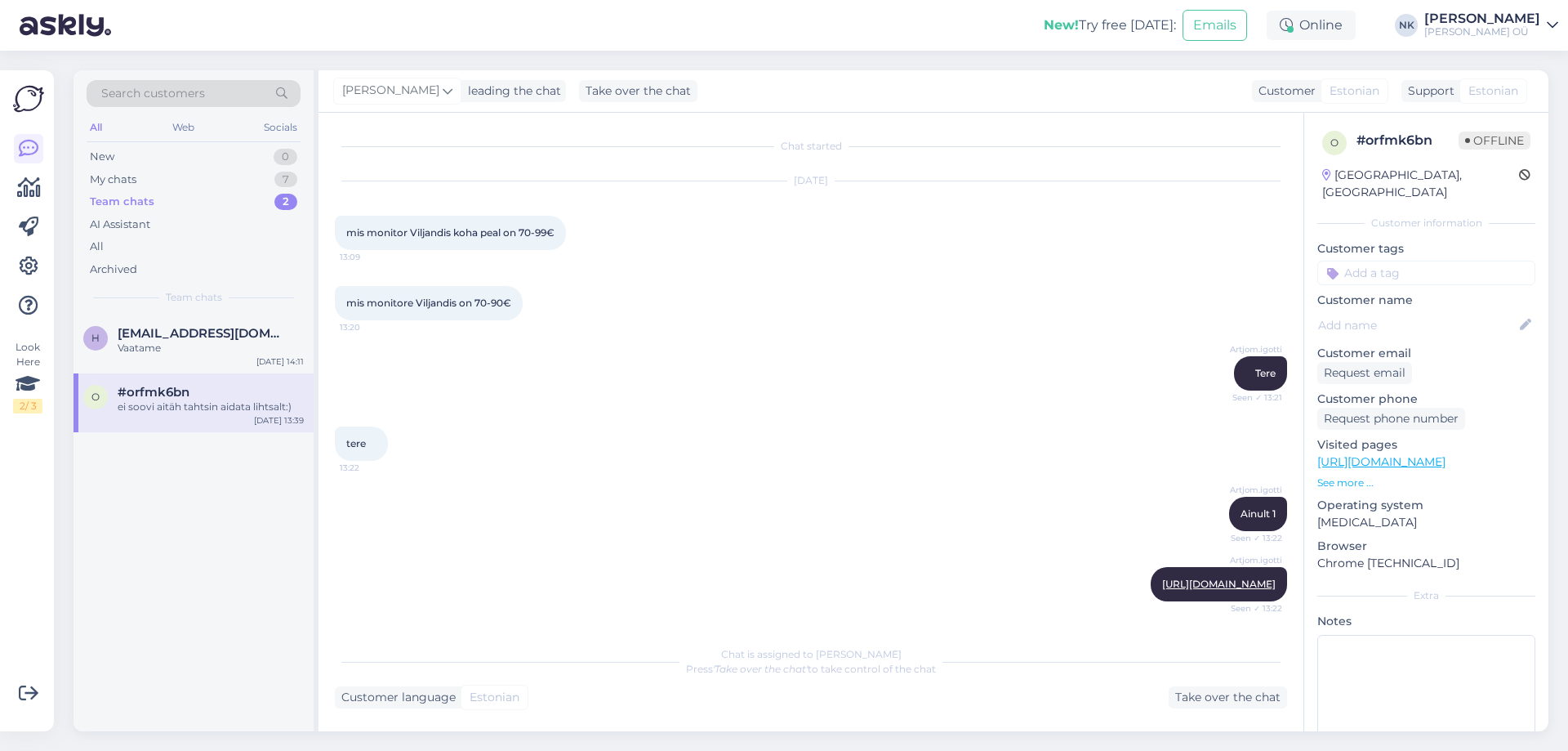
scroll to position [1354, 0]
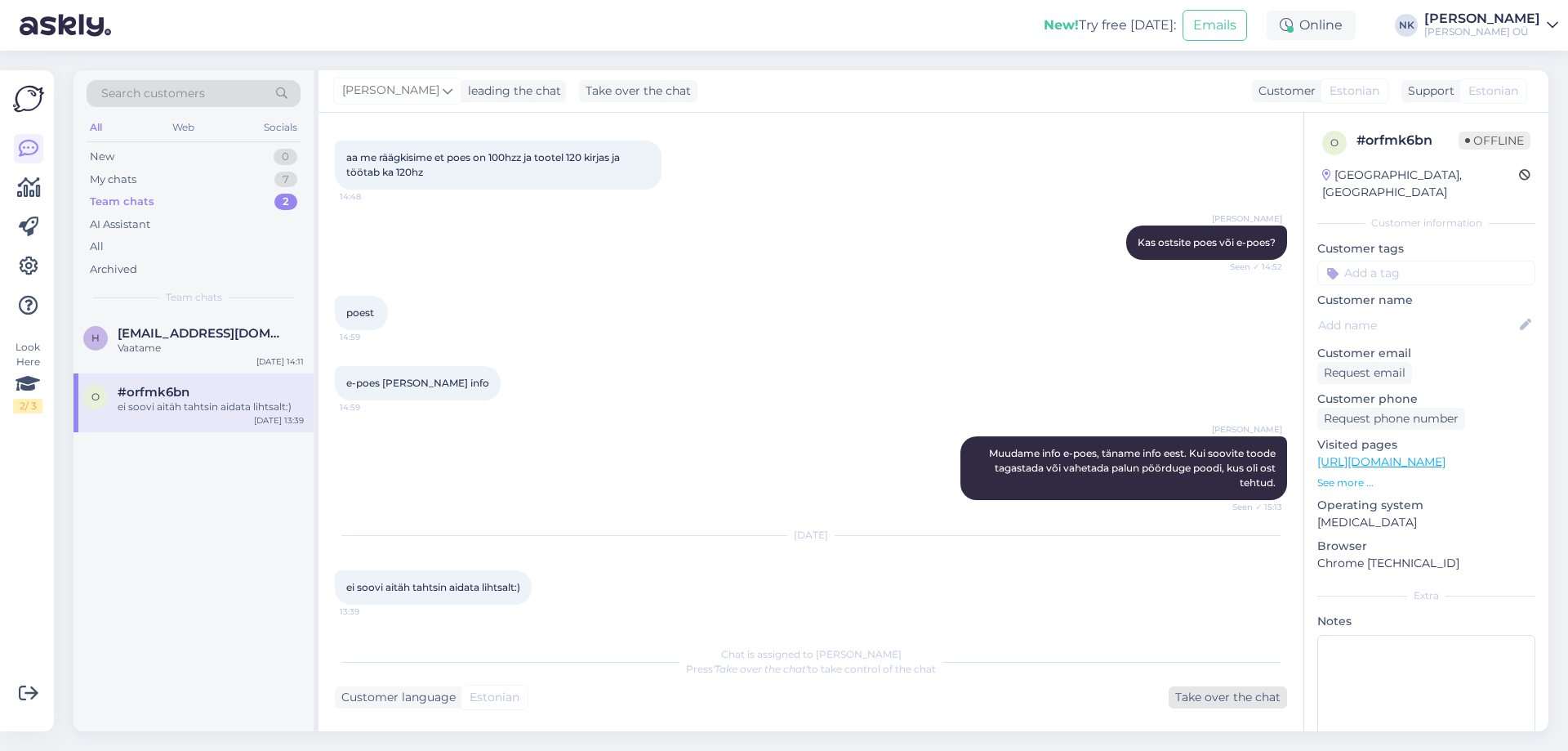
click at [1224, 706] on div "Take over the chat" at bounding box center [1227, 697] width 118 height 22
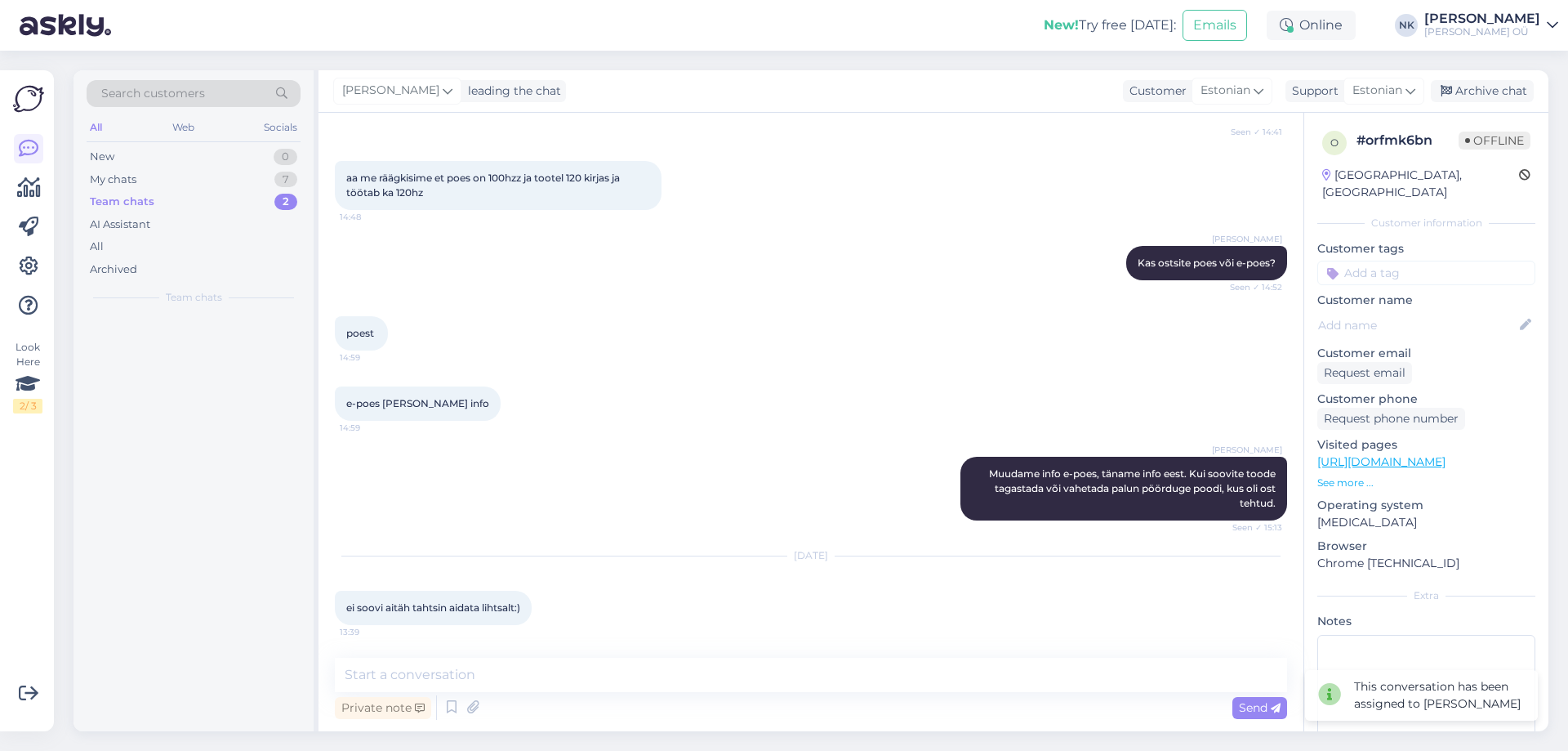
scroll to position [1334, 0]
click at [1472, 83] on div "Archive chat" at bounding box center [1482, 91] width 103 height 22
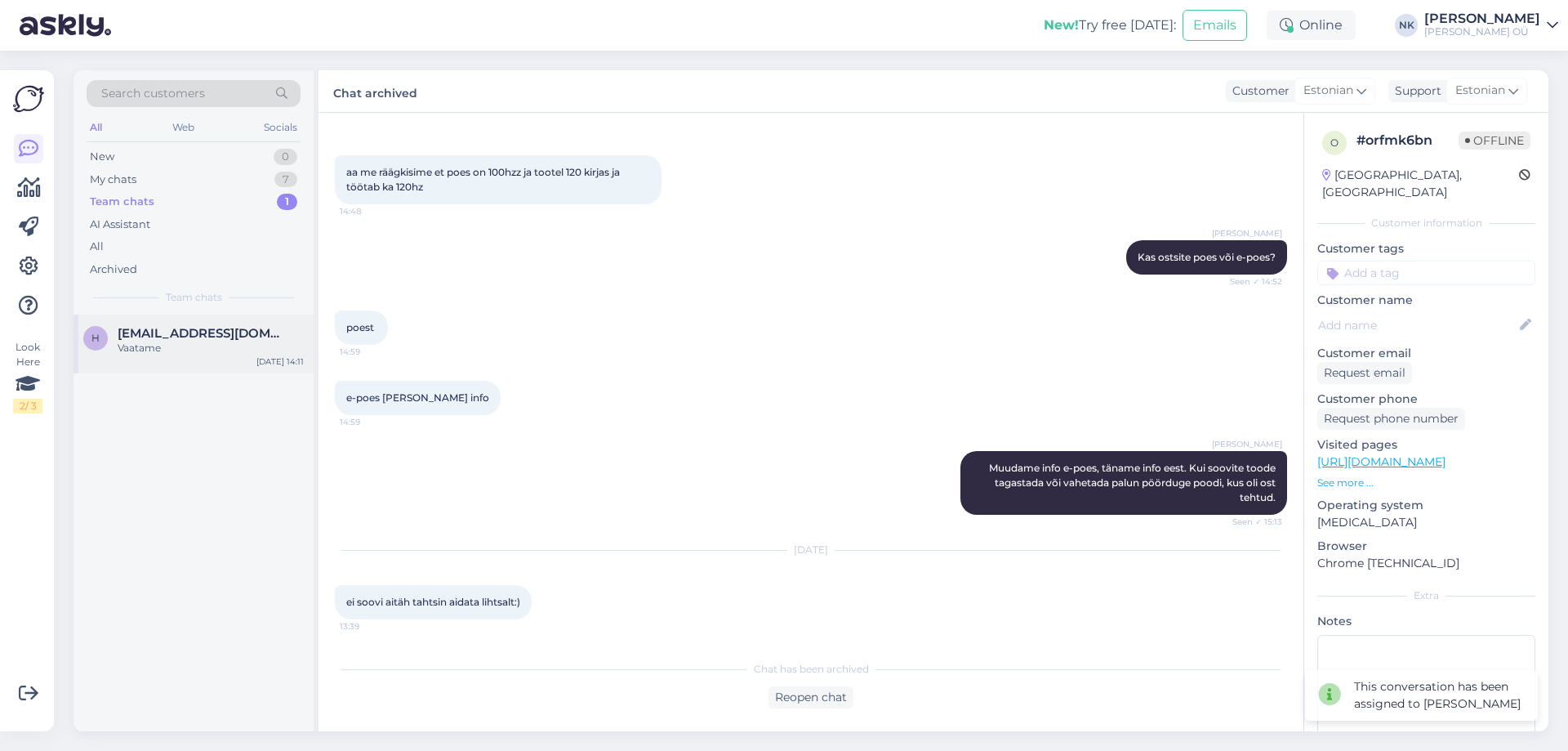
click at [128, 364] on div "h [EMAIL_ADDRESS][DOMAIN_NAME] Vaatame [DATE] 14:11" at bounding box center [194, 343] width 240 height 59
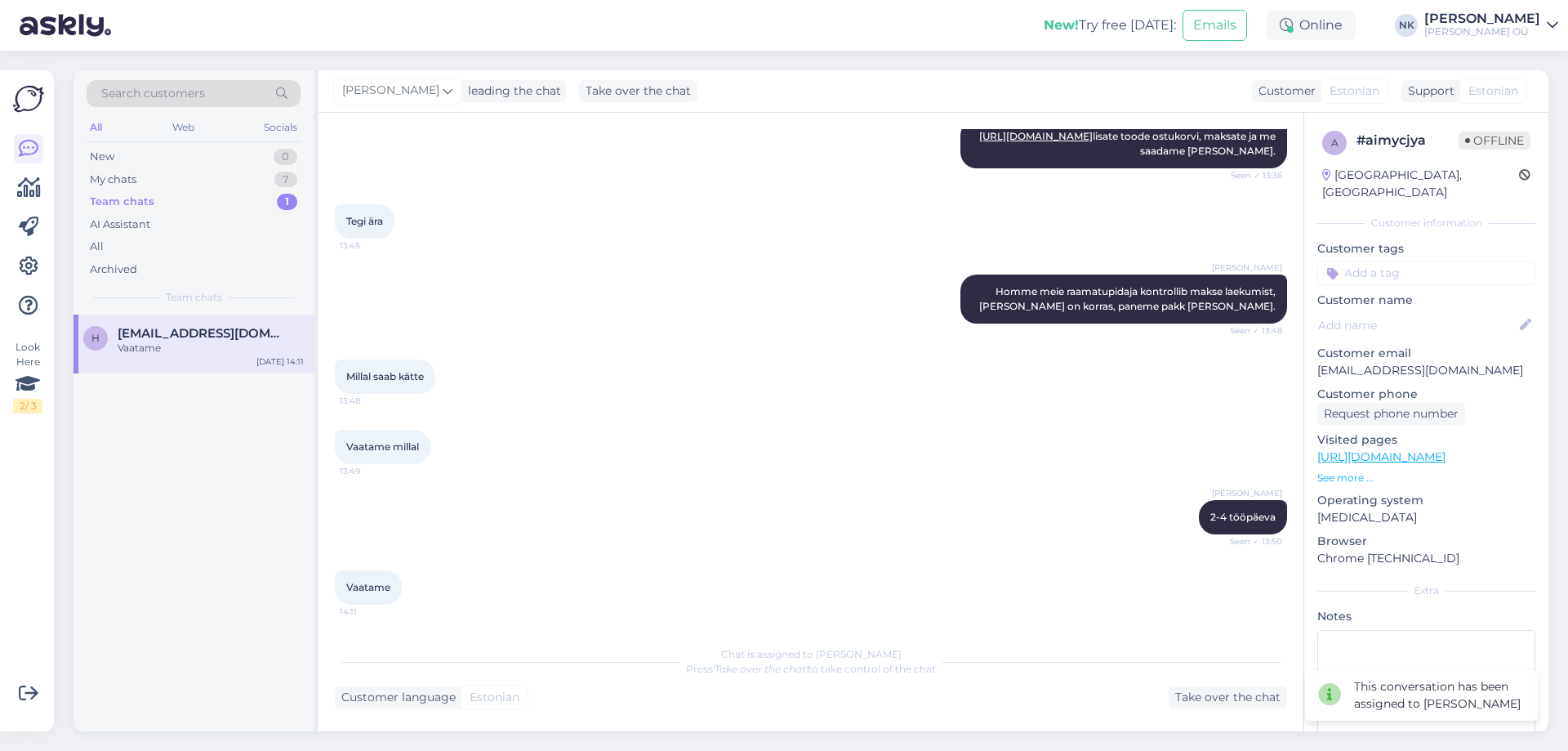
click at [181, 338] on span "[EMAIL_ADDRESS][DOMAIN_NAME]" at bounding box center [202, 333] width 170 height 15
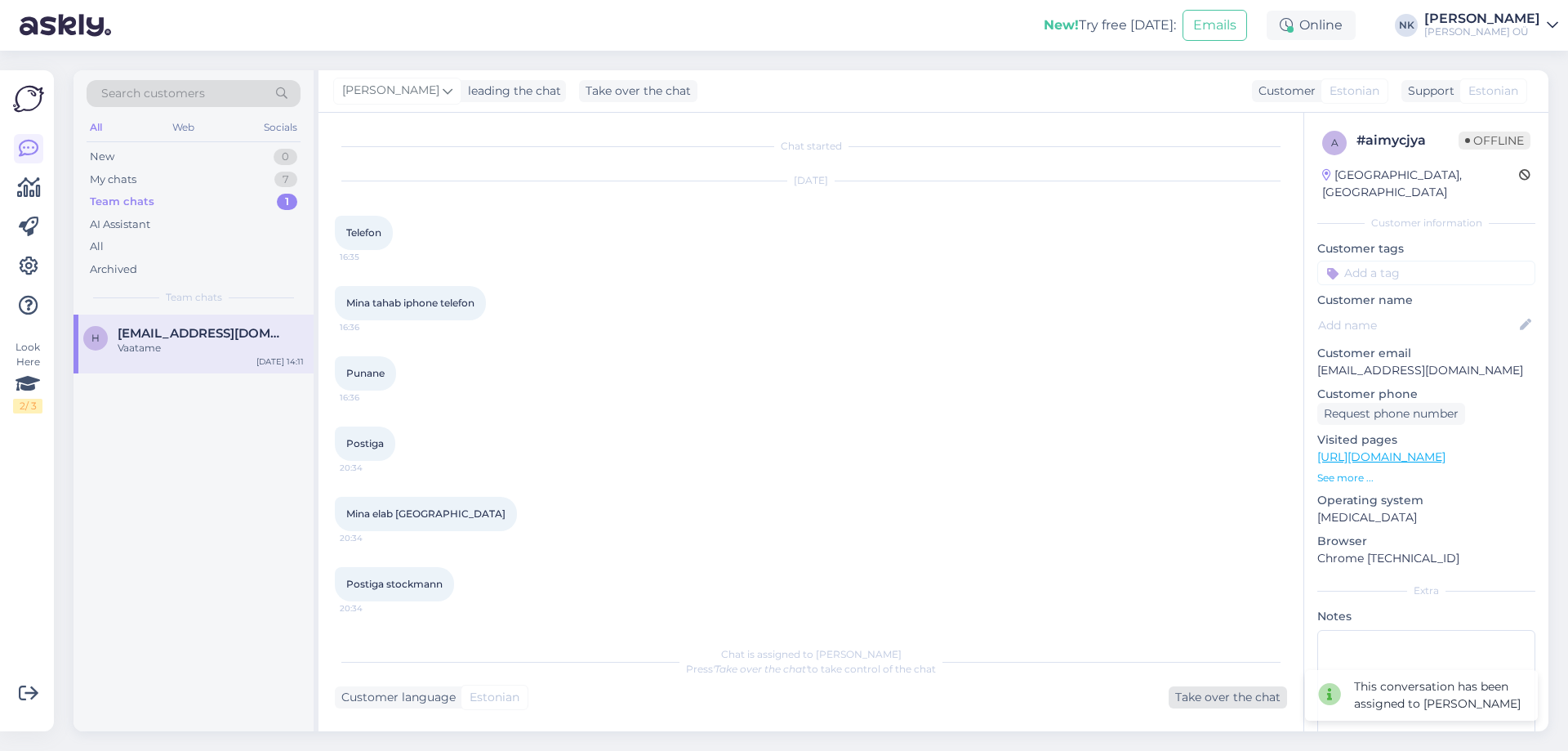
click at [1266, 703] on div "Take over the chat" at bounding box center [1227, 697] width 118 height 22
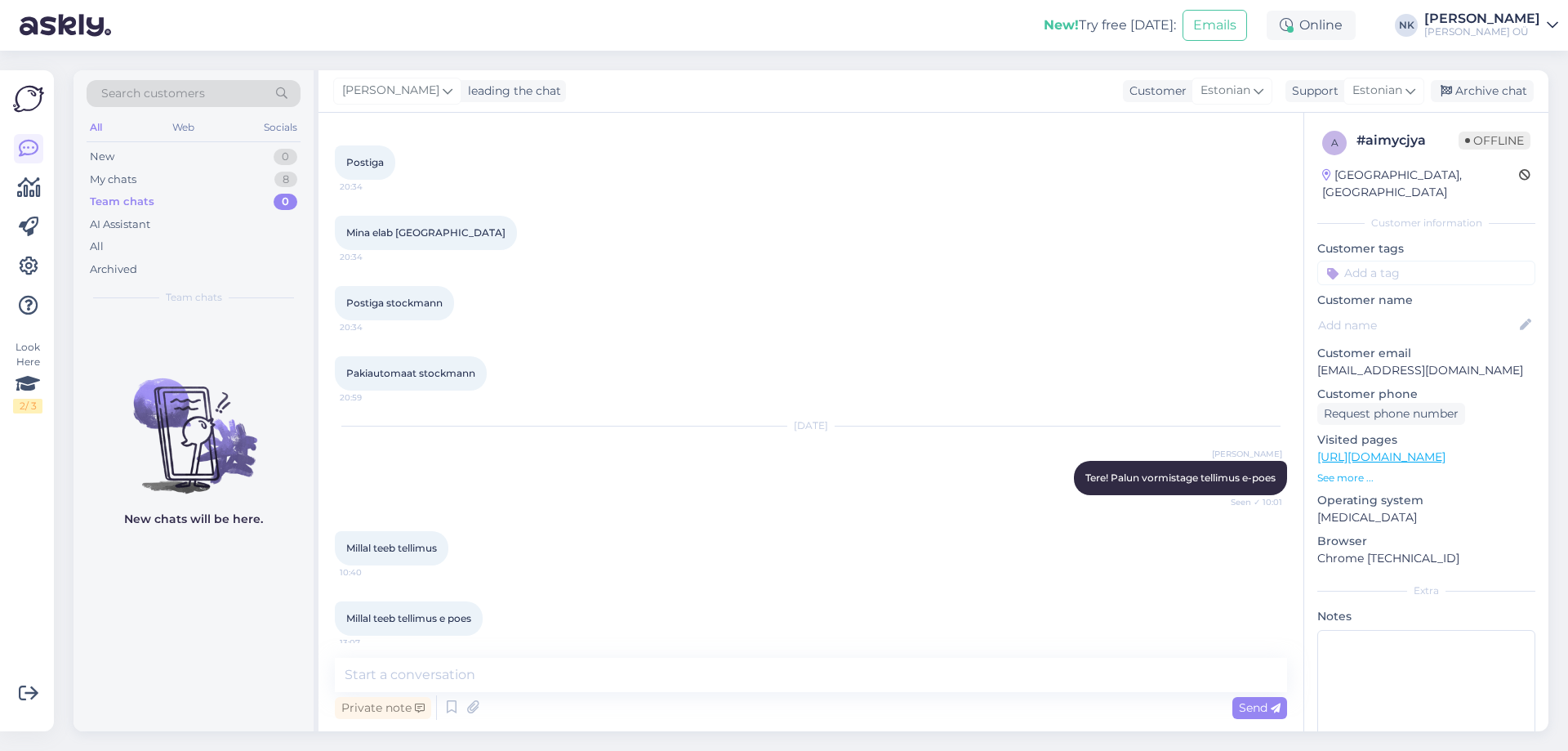
scroll to position [327, 0]
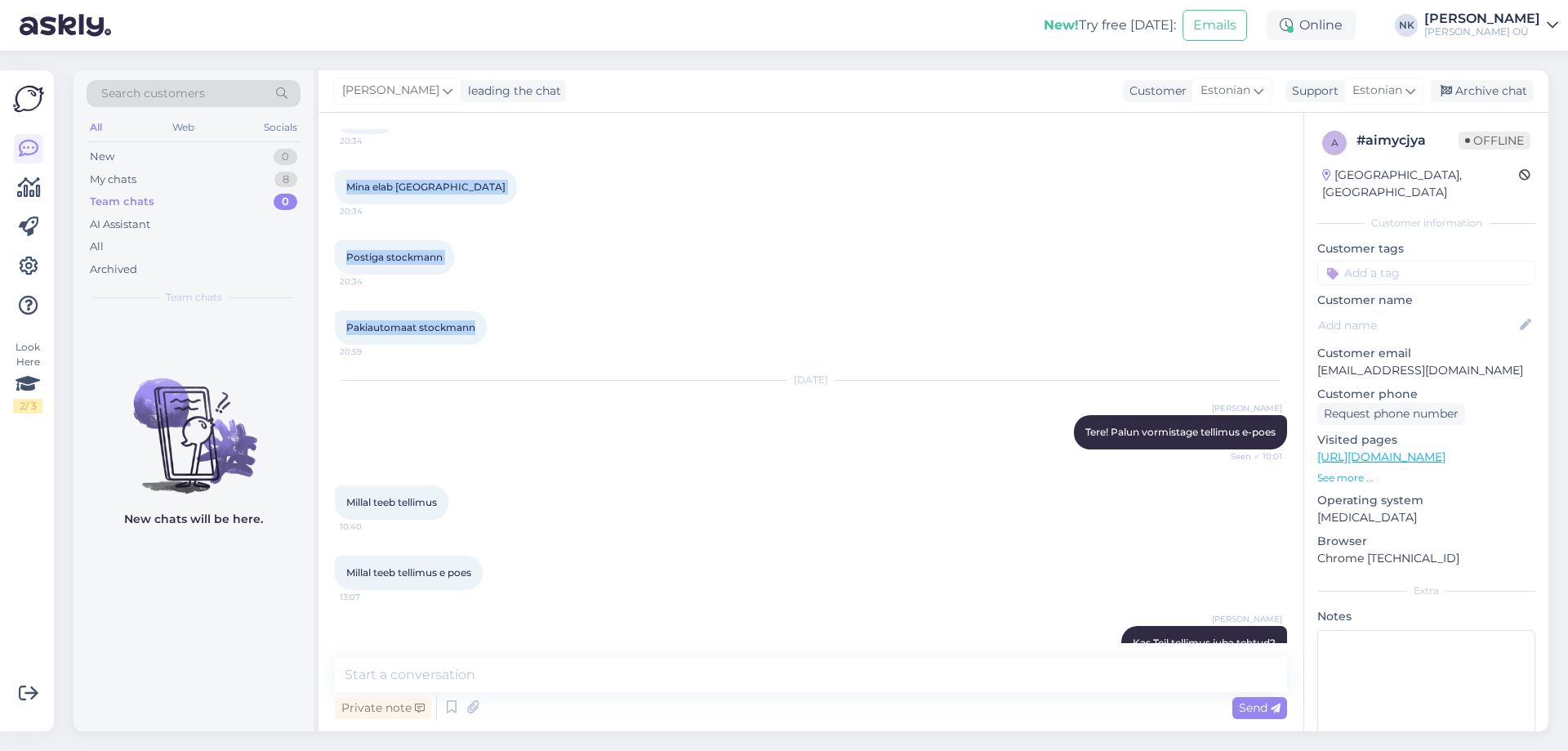
drag, startPoint x: 344, startPoint y: 224, endPoint x: 538, endPoint y: 324, distance: 218.3
click at [538, 324] on div "Chat started [DATE] Telefon 16:35 Mina tahab iphone telefon 16:36 Punane 16:36 …" at bounding box center [818, 386] width 967 height 514
copy div "Telefon 16:35 Mina tahab iphone telefon 16:36 Punane 16:36 Postiga 20:34 Mina e…"
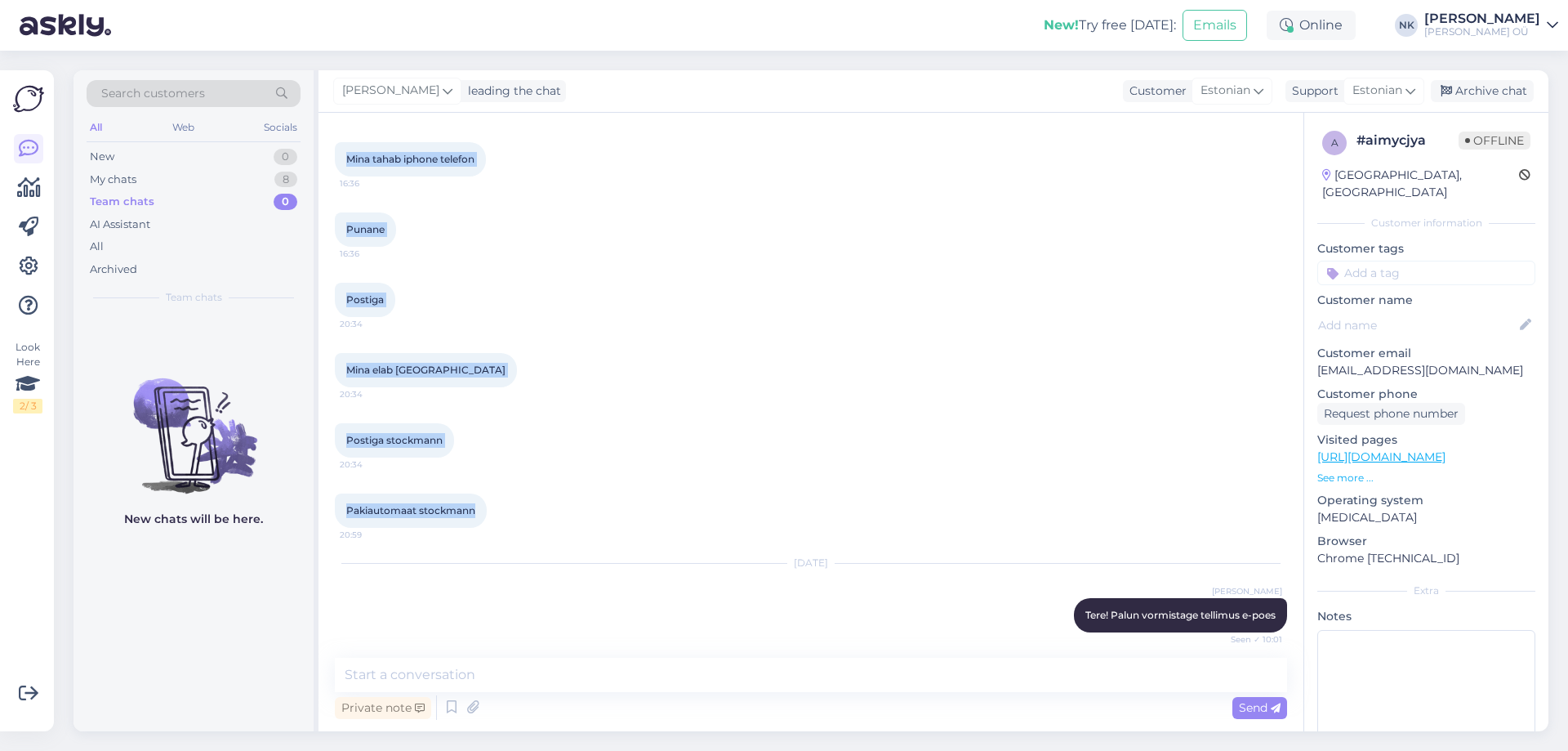
scroll to position [0, 0]
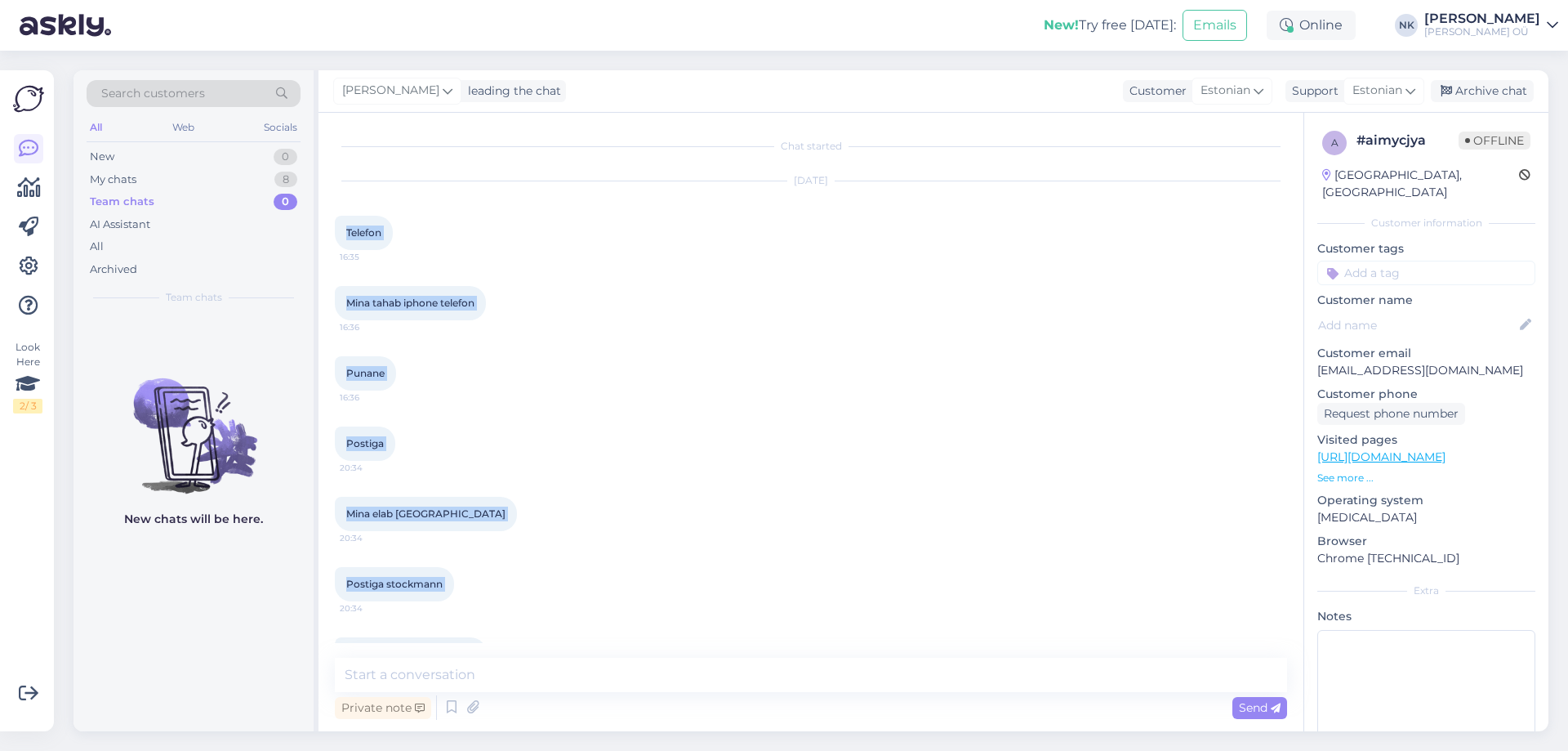
drag, startPoint x: 1507, startPoint y: 87, endPoint x: 1242, endPoint y: 154, distance: 273.3
click at [1507, 87] on div "Archive chat" at bounding box center [1482, 91] width 103 height 22
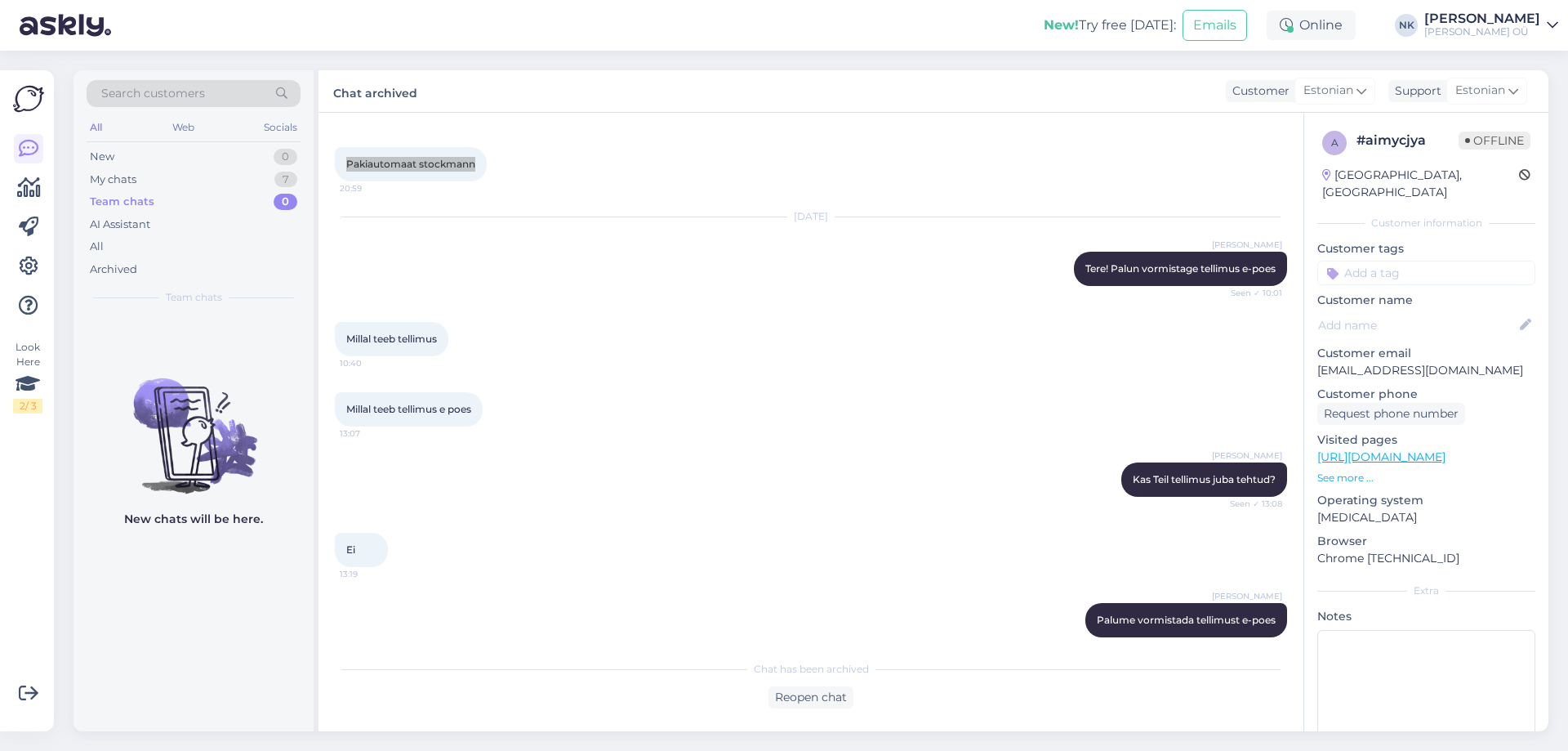
scroll to position [980, 0]
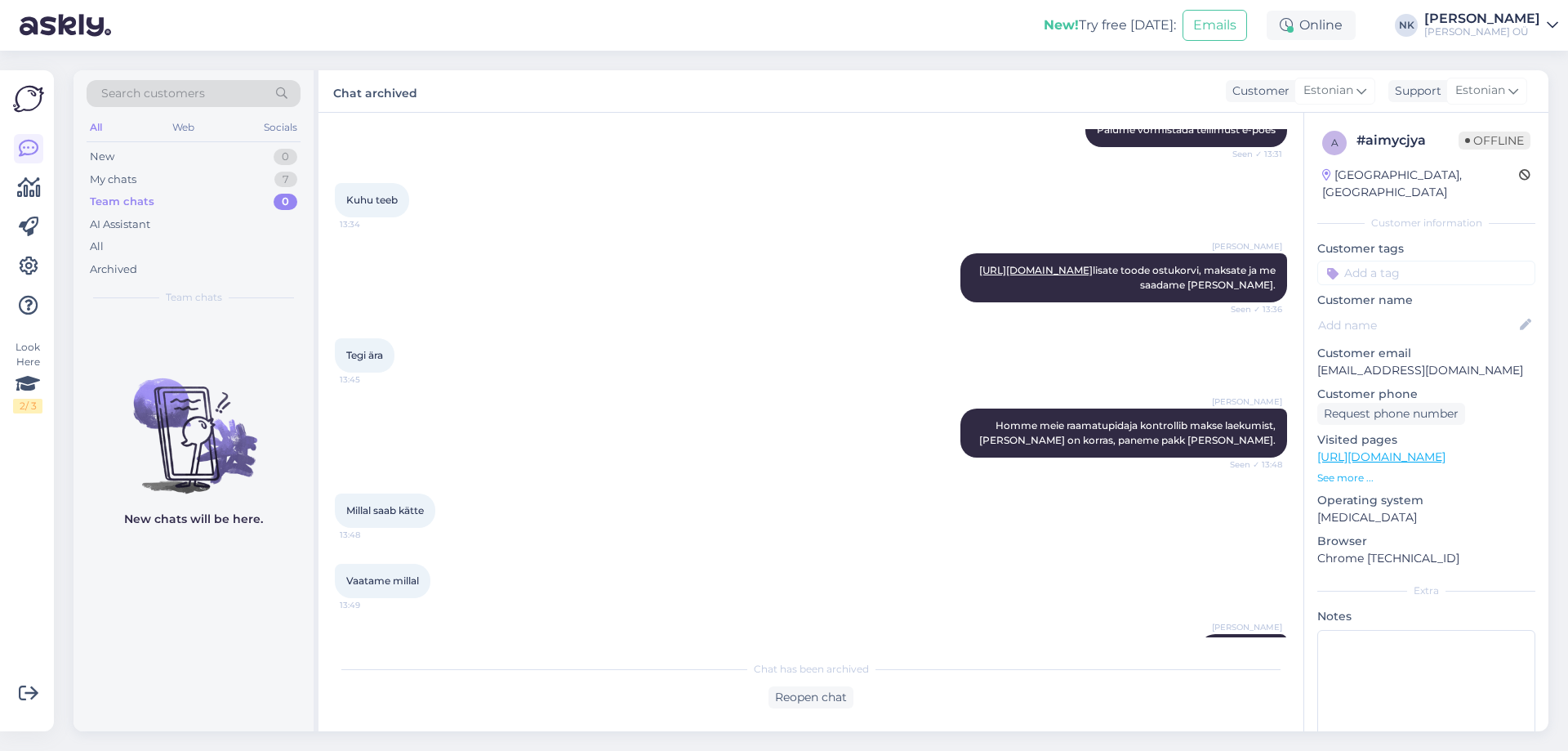
click at [239, 195] on div "Team chats 0" at bounding box center [194, 202] width 214 height 23
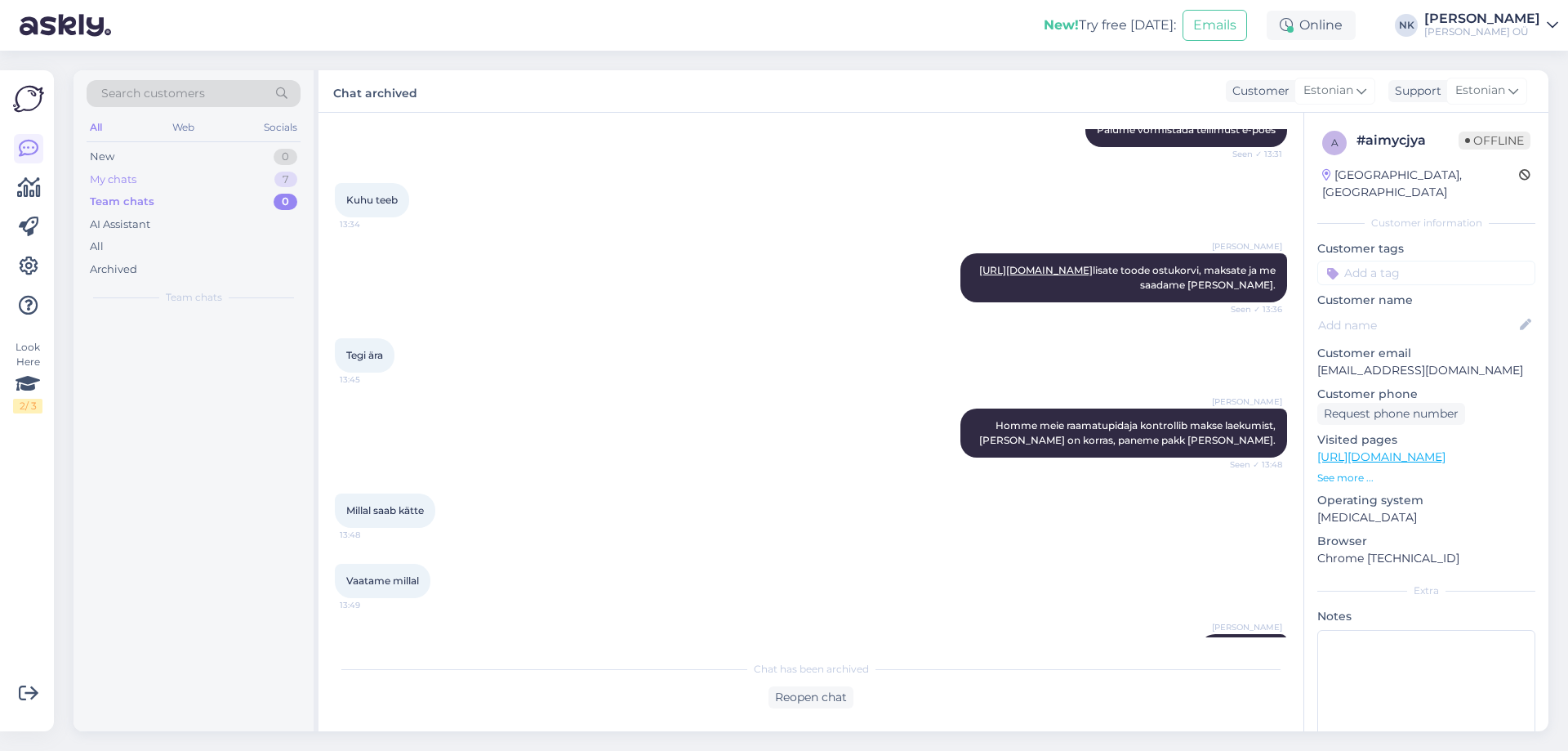
click at [239, 170] on div "My chats 7" at bounding box center [194, 180] width 214 height 23
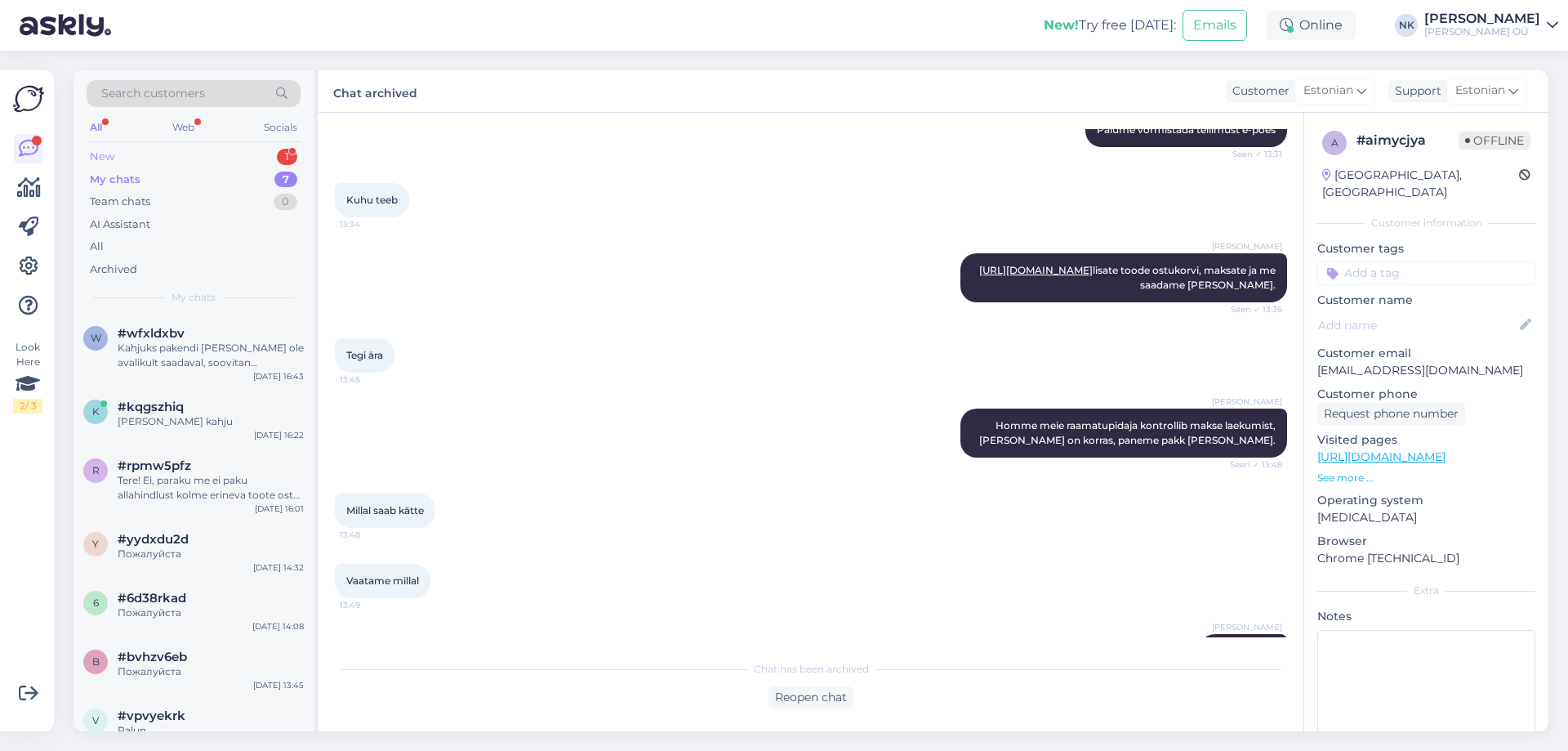
click at [225, 150] on div "New 1" at bounding box center [194, 156] width 214 height 23
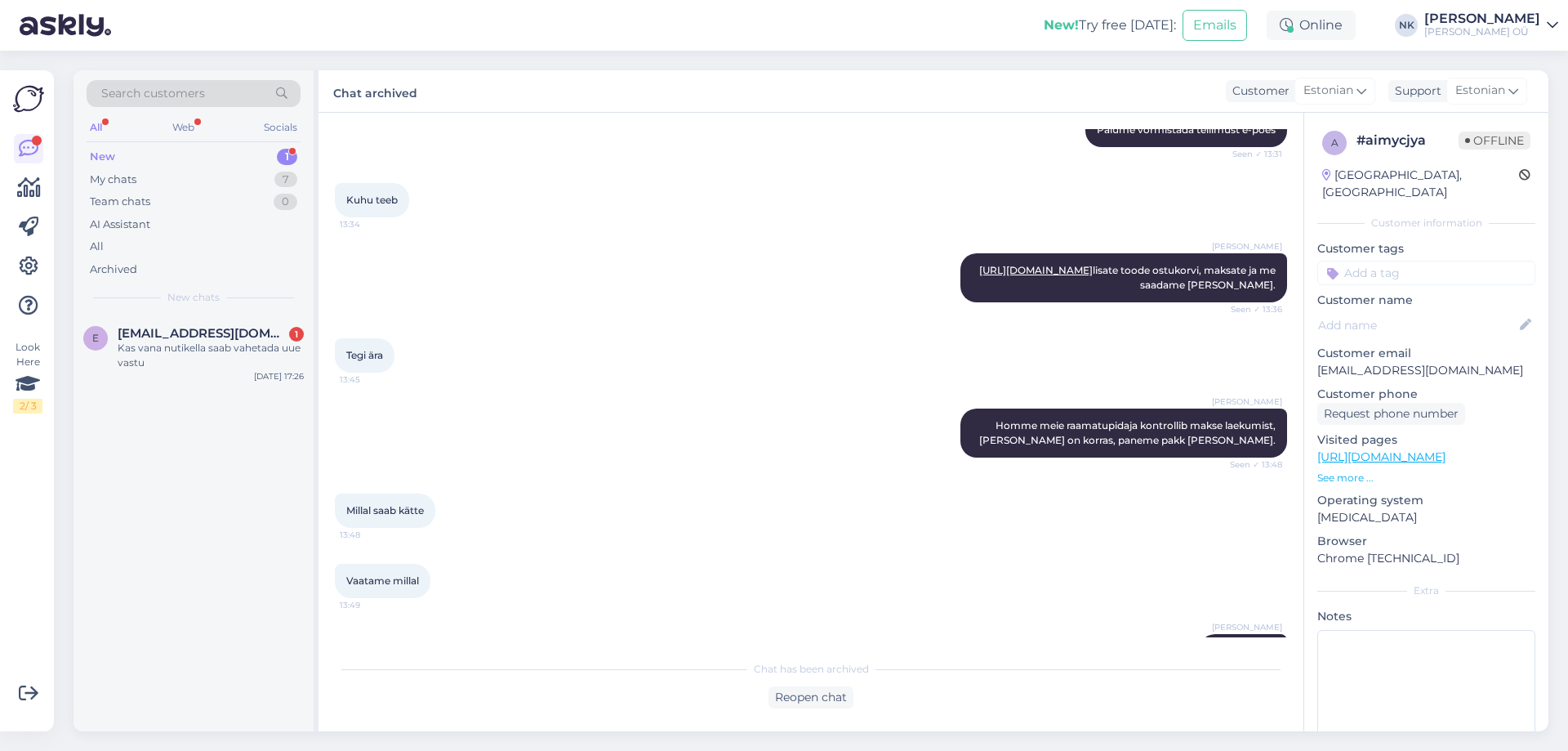
click at [253, 310] on div "Search customers All Web Socials New 1 My chats 7 Team chats 0 AI Assistant All…" at bounding box center [194, 192] width 240 height 244
click at [260, 330] on span "[EMAIL_ADDRESS][DOMAIN_NAME]" at bounding box center [202, 333] width 170 height 15
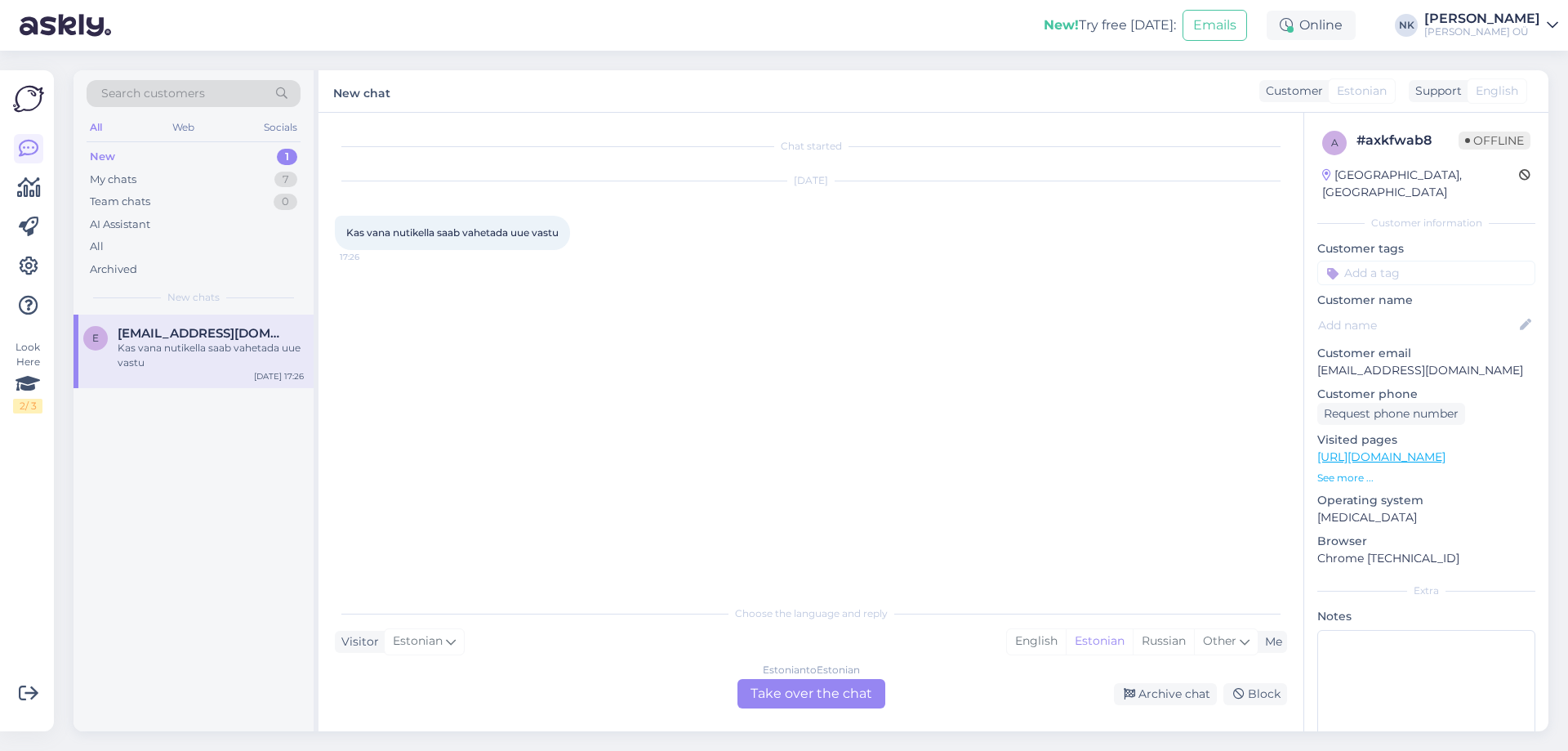
click at [776, 688] on div "Estonian to Estonian Take over the chat" at bounding box center [811, 693] width 148 height 30
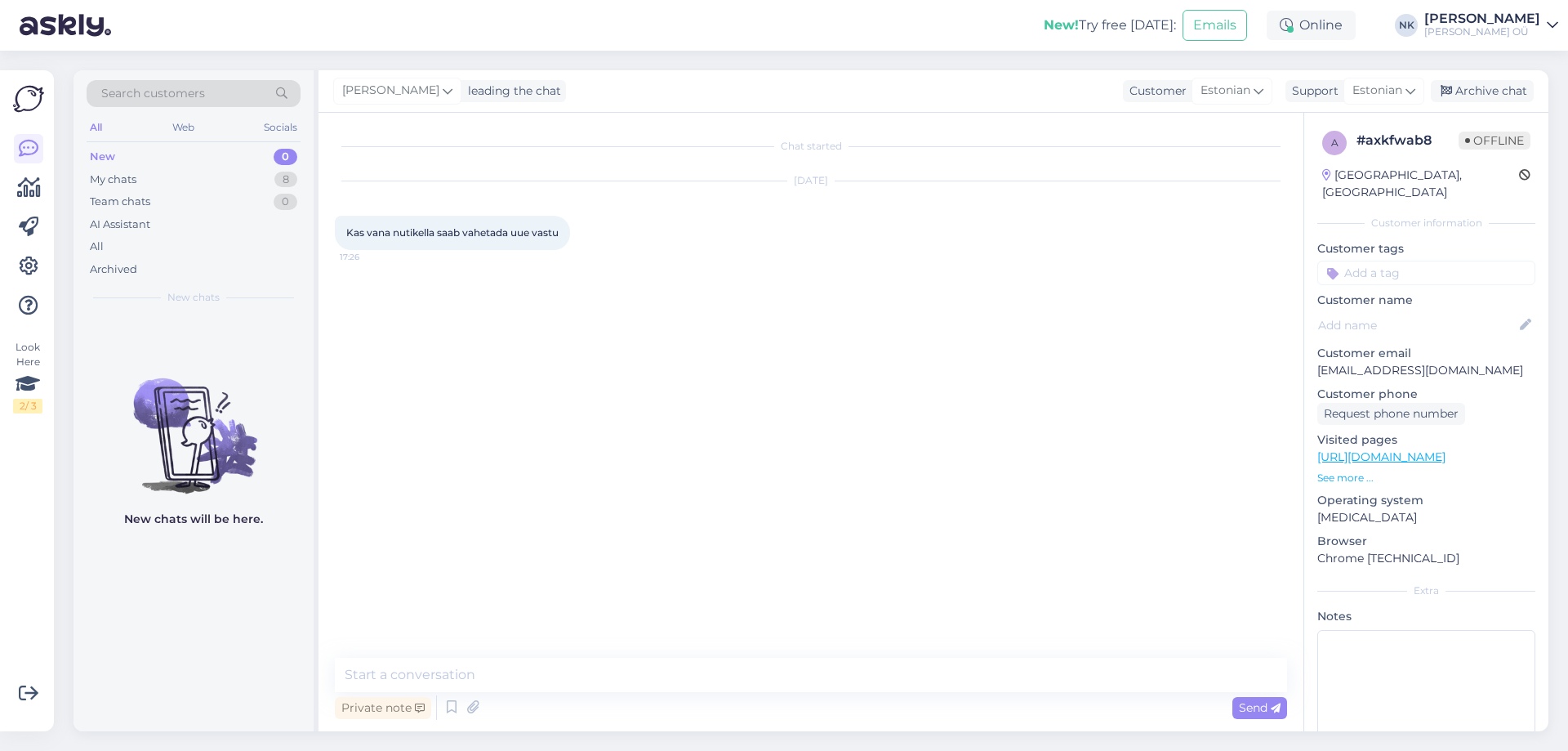
click at [1374, 449] on link "[URL][DOMAIN_NAME]" at bounding box center [1382, 457] width 128 height 15
click at [661, 664] on textarea at bounding box center [811, 675] width 952 height 34
click at [656, 667] on textarea "Еук" at bounding box center [811, 675] width 952 height 34
type textarea "Tere! Ei, [PERSON_NAME] paku sellist võimalust"
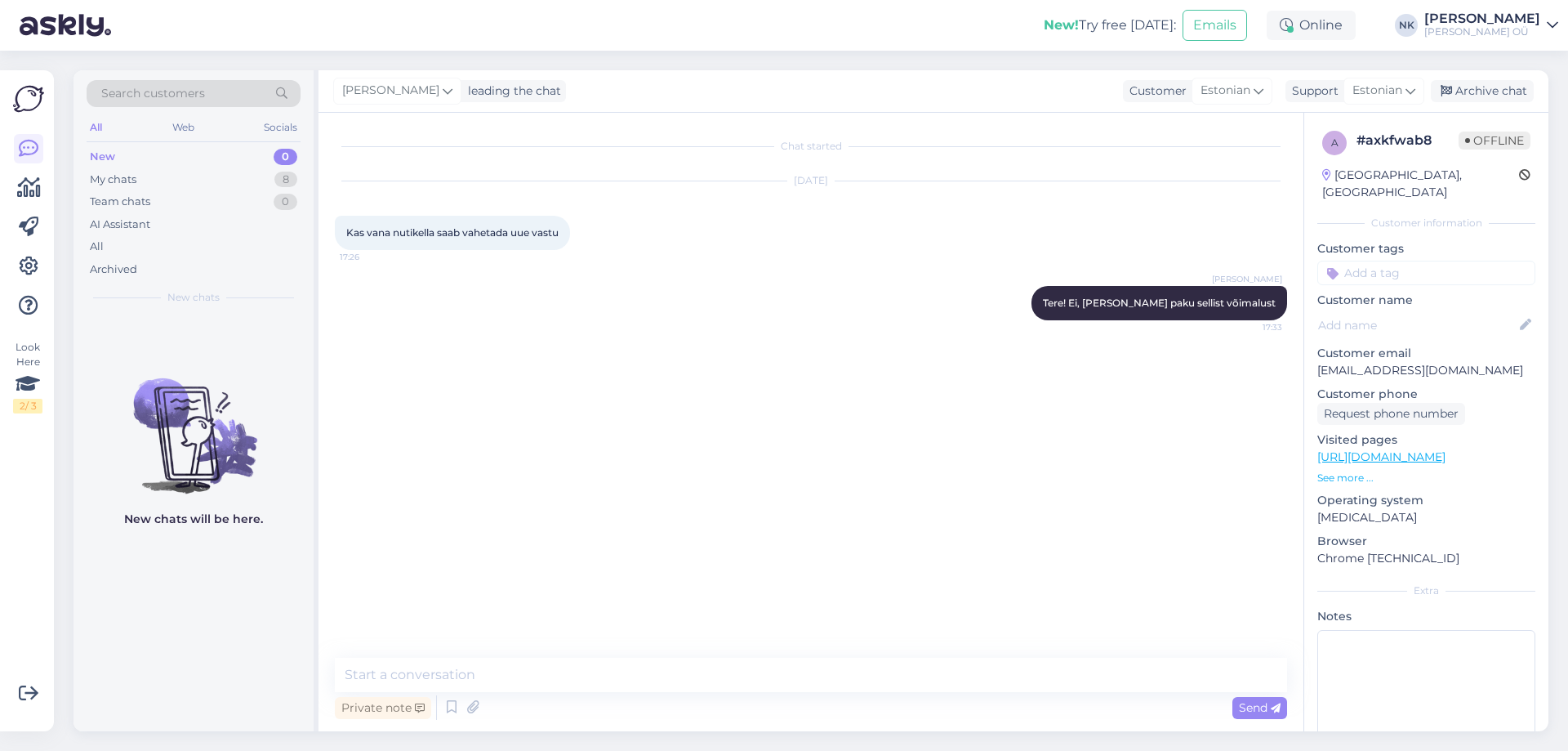
drag, startPoint x: 92, startPoint y: 351, endPoint x: 469, endPoint y: 343, distance: 377.1
click at [469, 343] on div "Chat started [DATE] Kas vana nutikella saab vahetada uue vastu 17:26 [PERSON_NA…" at bounding box center [818, 386] width 967 height 514
